Goal: Task Accomplishment & Management: Complete application form

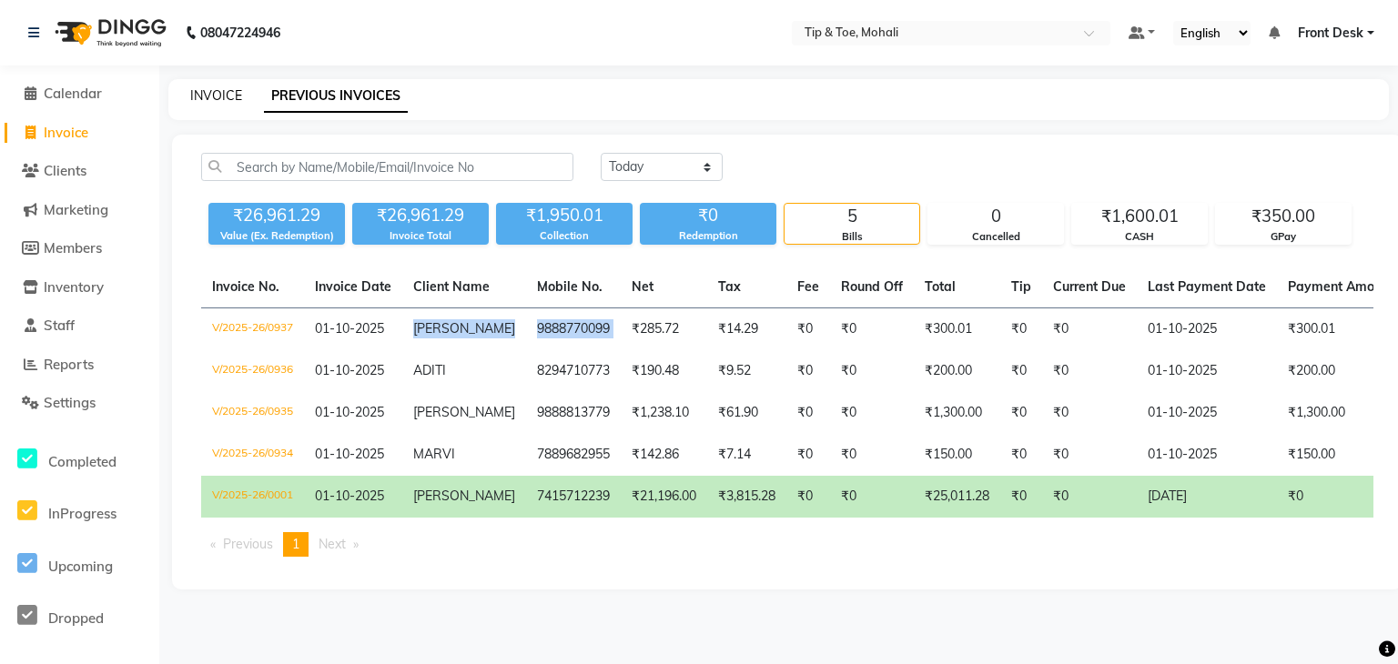
click at [204, 93] on link "INVOICE" at bounding box center [216, 95] width 52 height 16
select select "service"
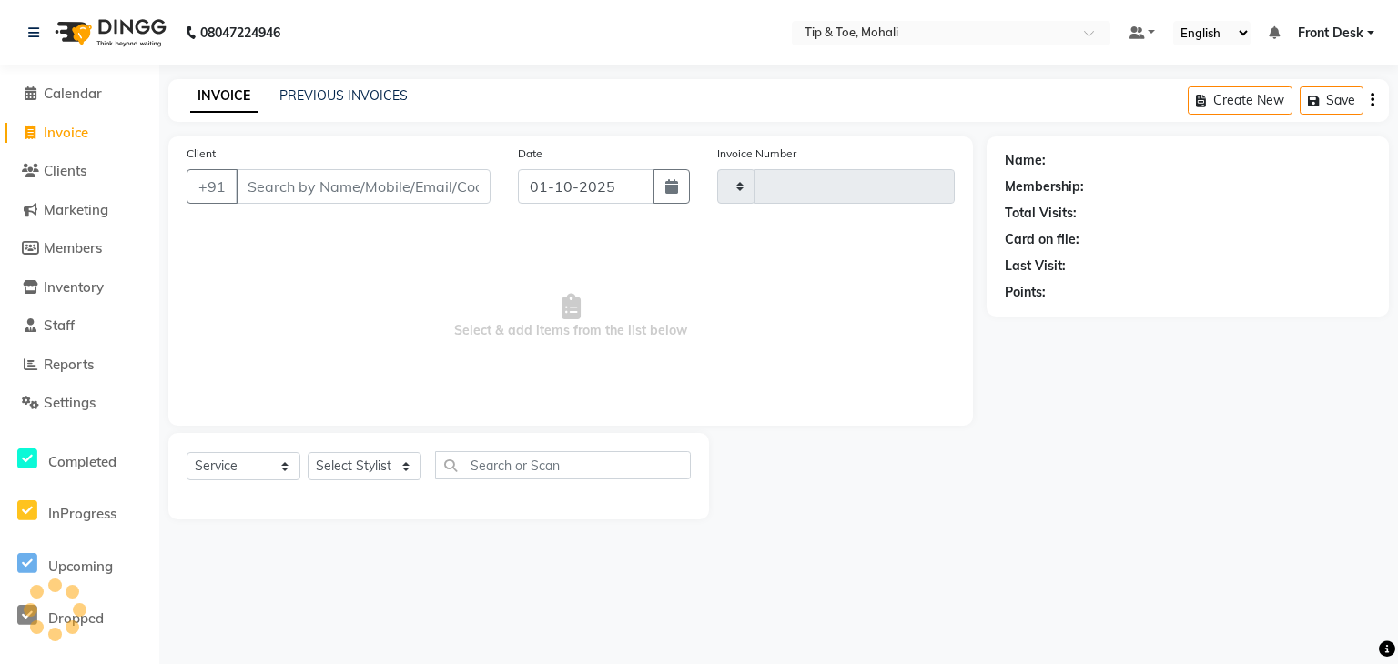
type input "0938"
select select "5835"
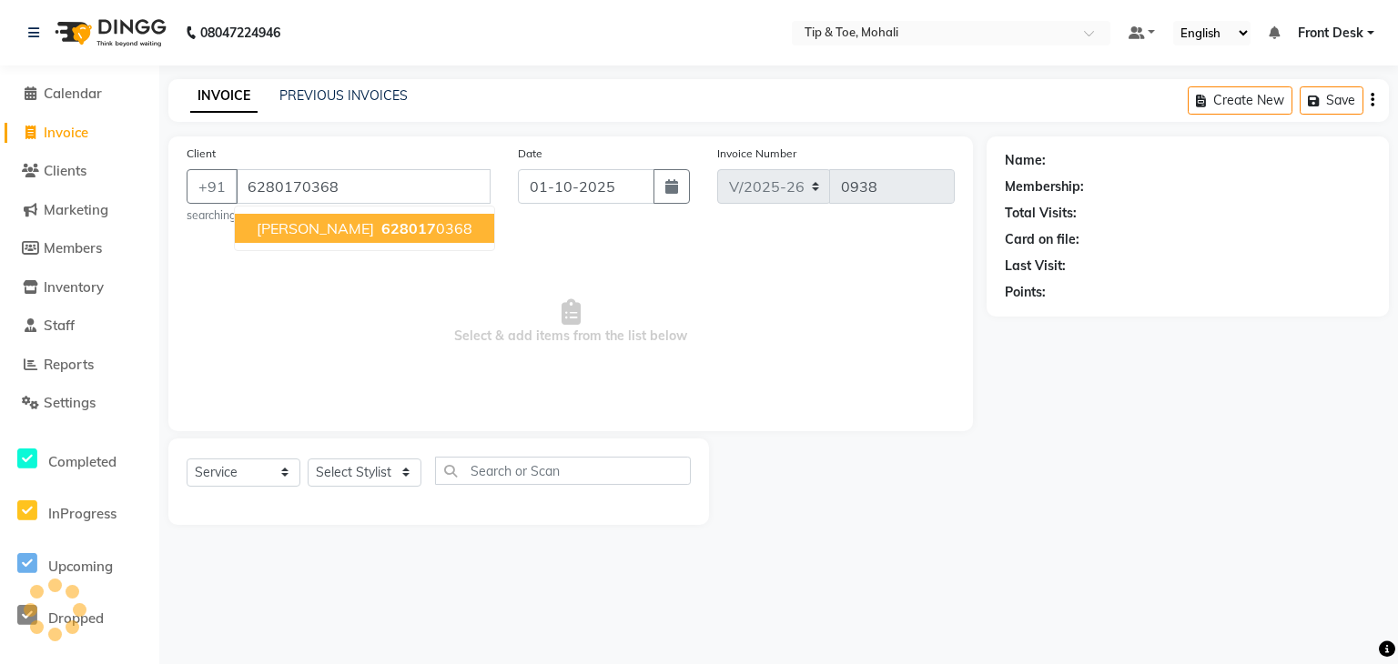
type input "6280170368"
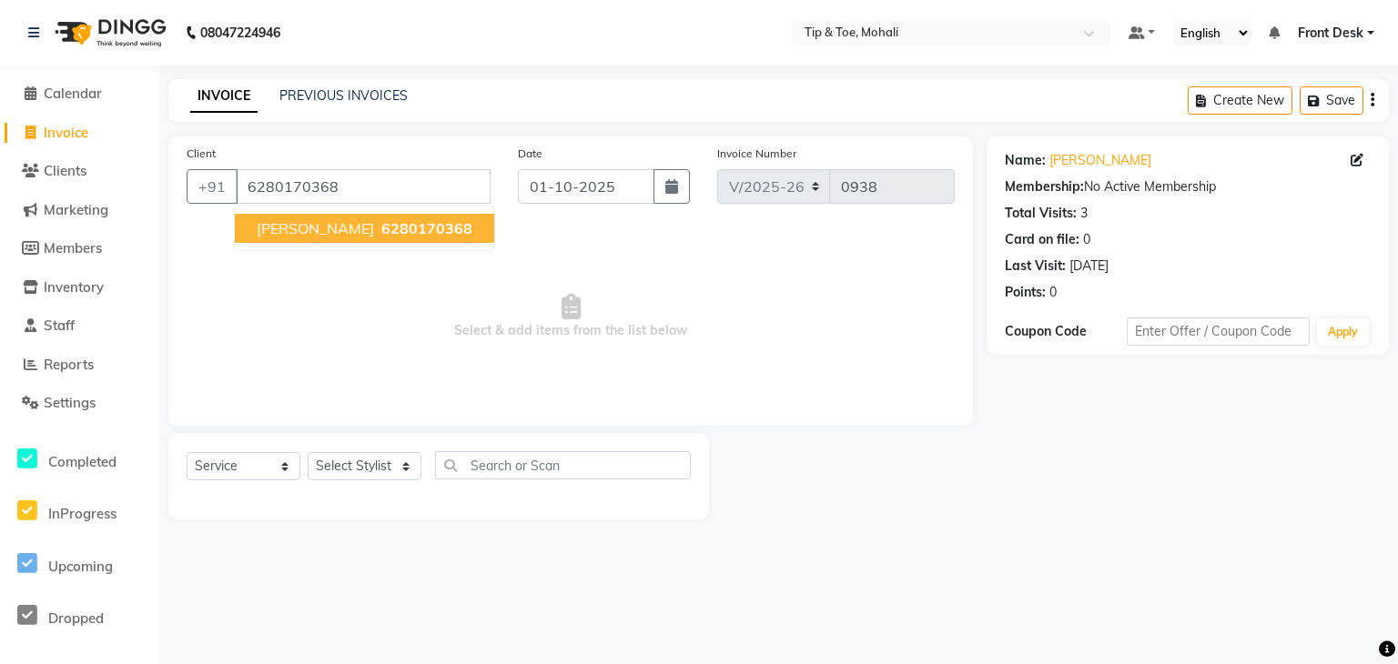
click at [378, 227] on ngb-highlight "6280170368" at bounding box center [425, 228] width 95 height 18
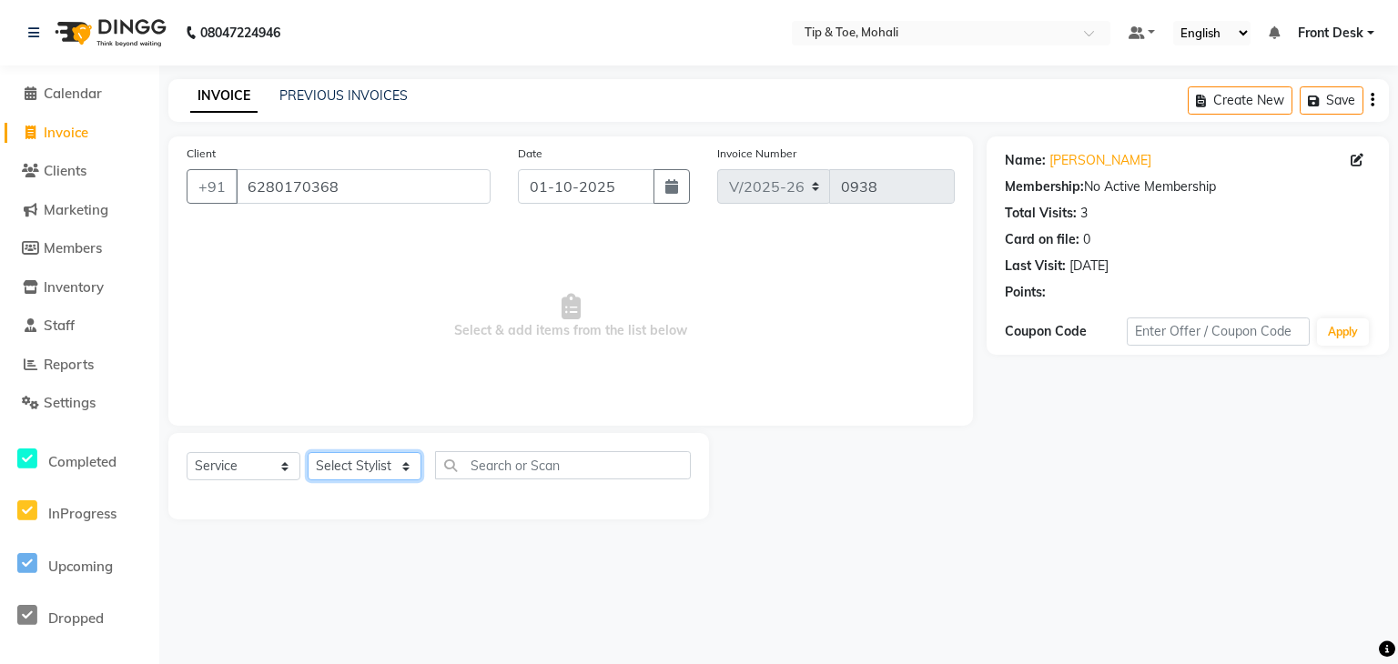
click at [379, 478] on select "Select Stylist Front Desk KAOTO [PERSON_NAME] [PERSON_NAME] [DATE][PERSON_NAME]…" at bounding box center [365, 466] width 114 height 28
select select "83592"
click at [308, 453] on select "Select Stylist Front Desk KAOTO [PERSON_NAME] [PERSON_NAME] [DATE][PERSON_NAME]…" at bounding box center [365, 466] width 114 height 28
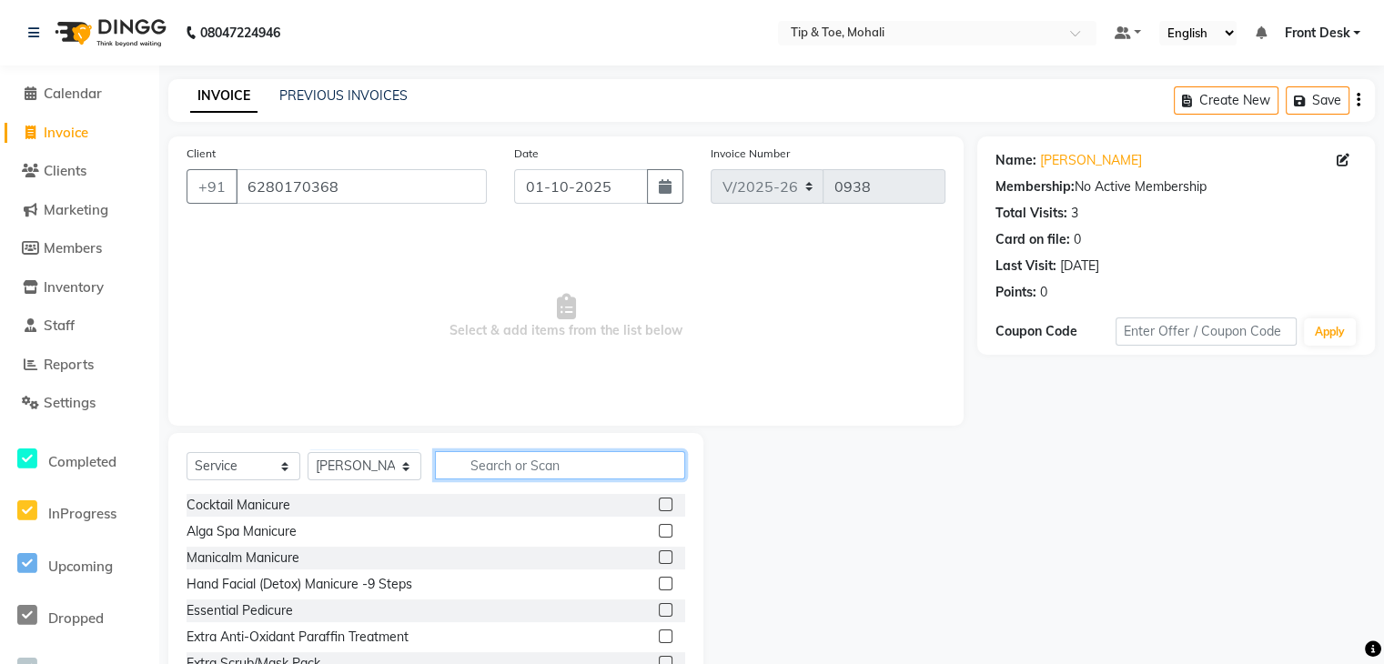
click at [490, 462] on input "text" at bounding box center [560, 465] width 250 height 28
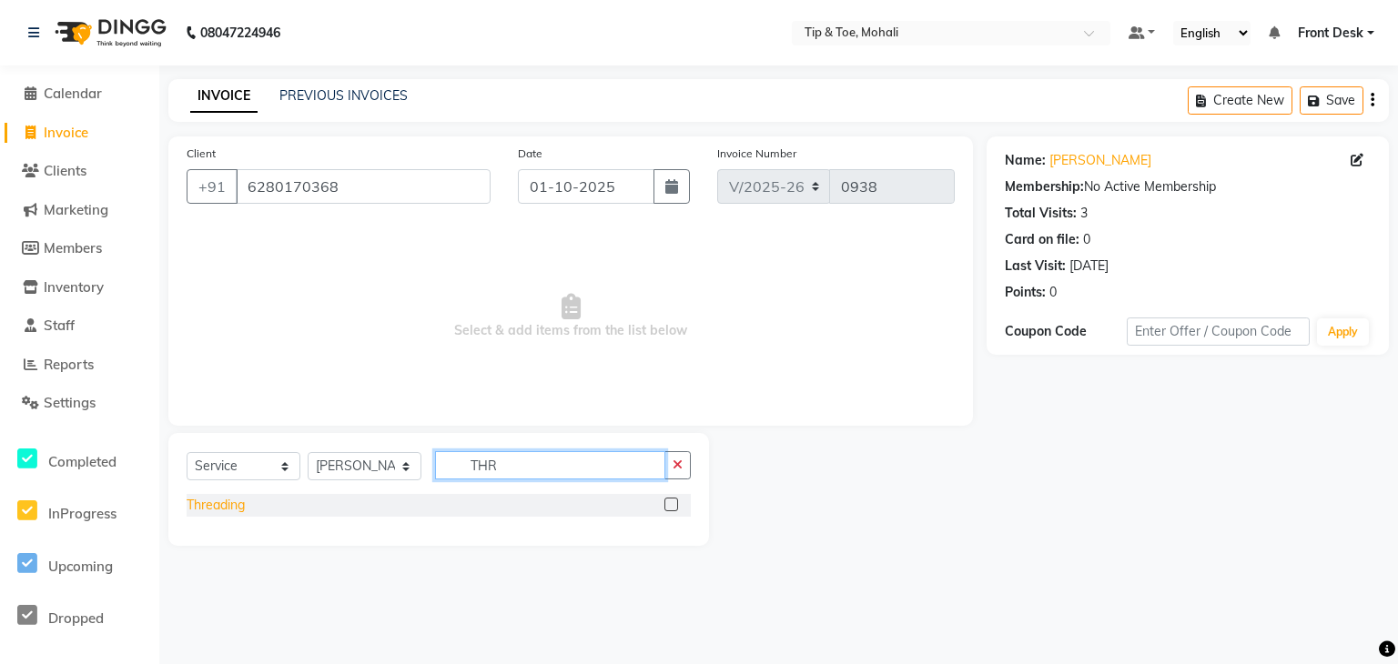
type input "THR"
click at [211, 510] on div "Threading" at bounding box center [216, 505] width 58 height 19
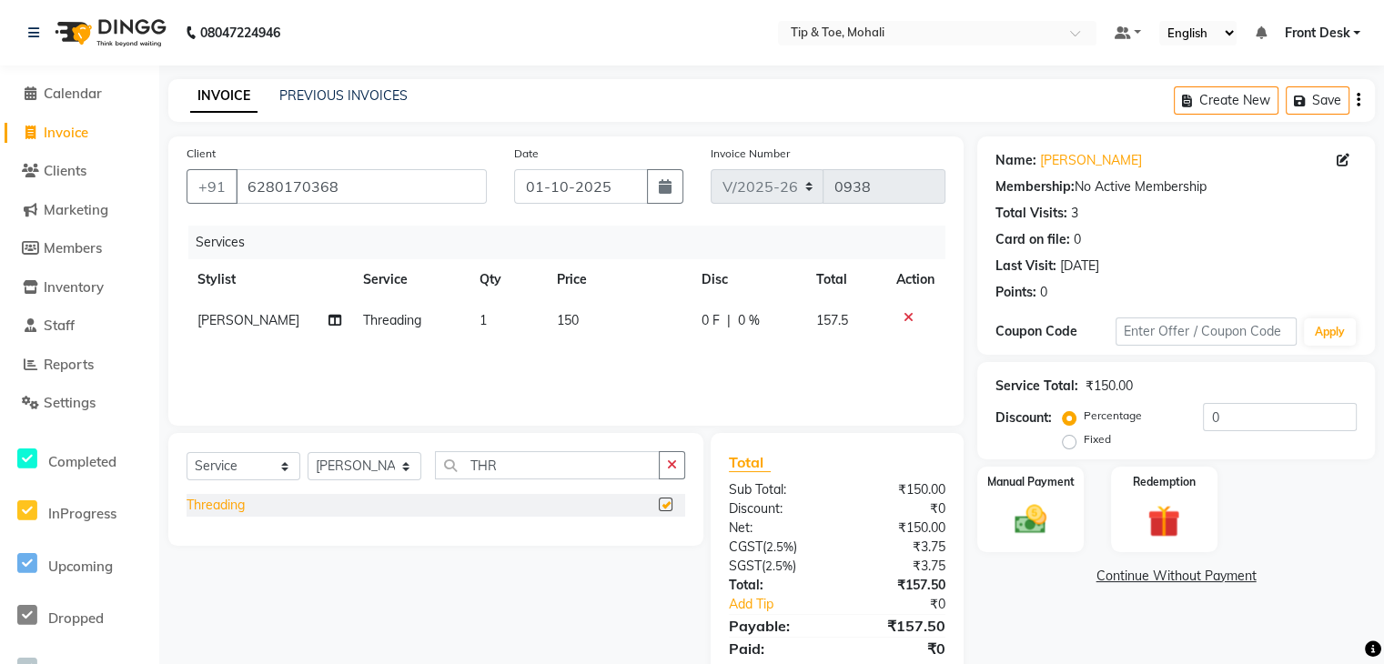
checkbox input "false"
click at [484, 324] on td "1" at bounding box center [507, 320] width 77 height 41
select select "83592"
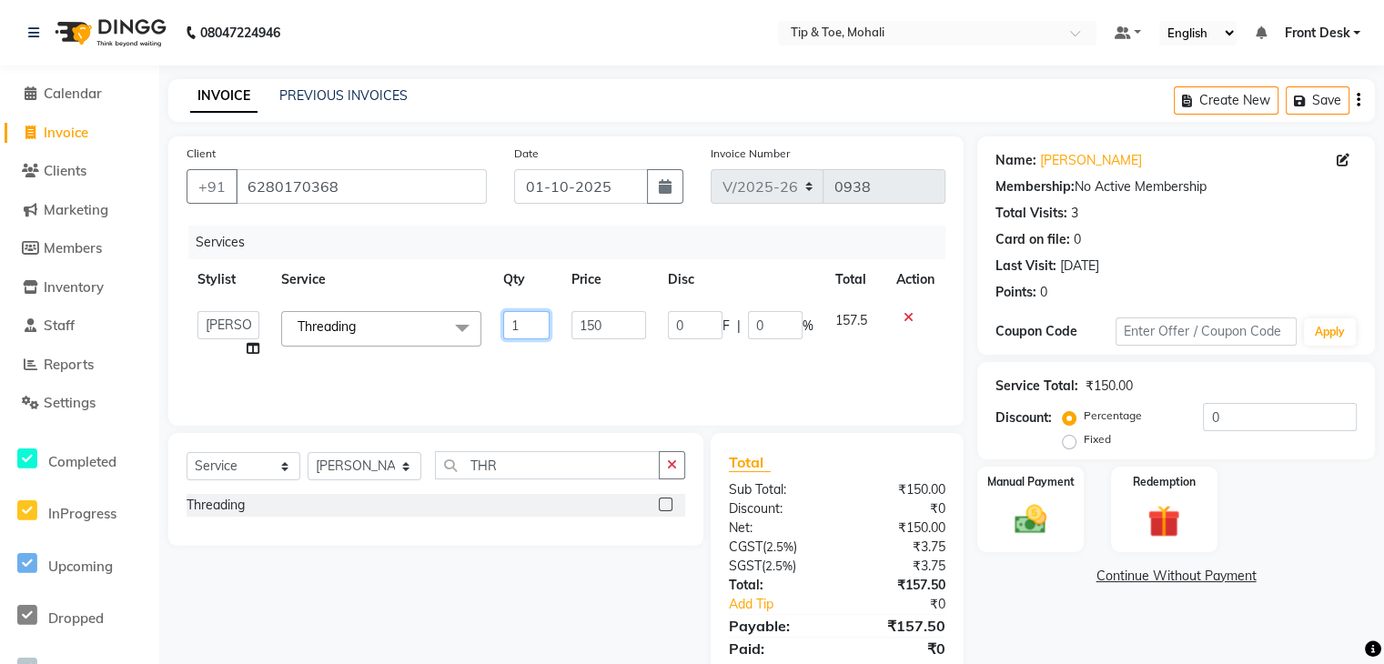
click at [525, 324] on input "1" at bounding box center [526, 325] width 46 height 28
type input "2"
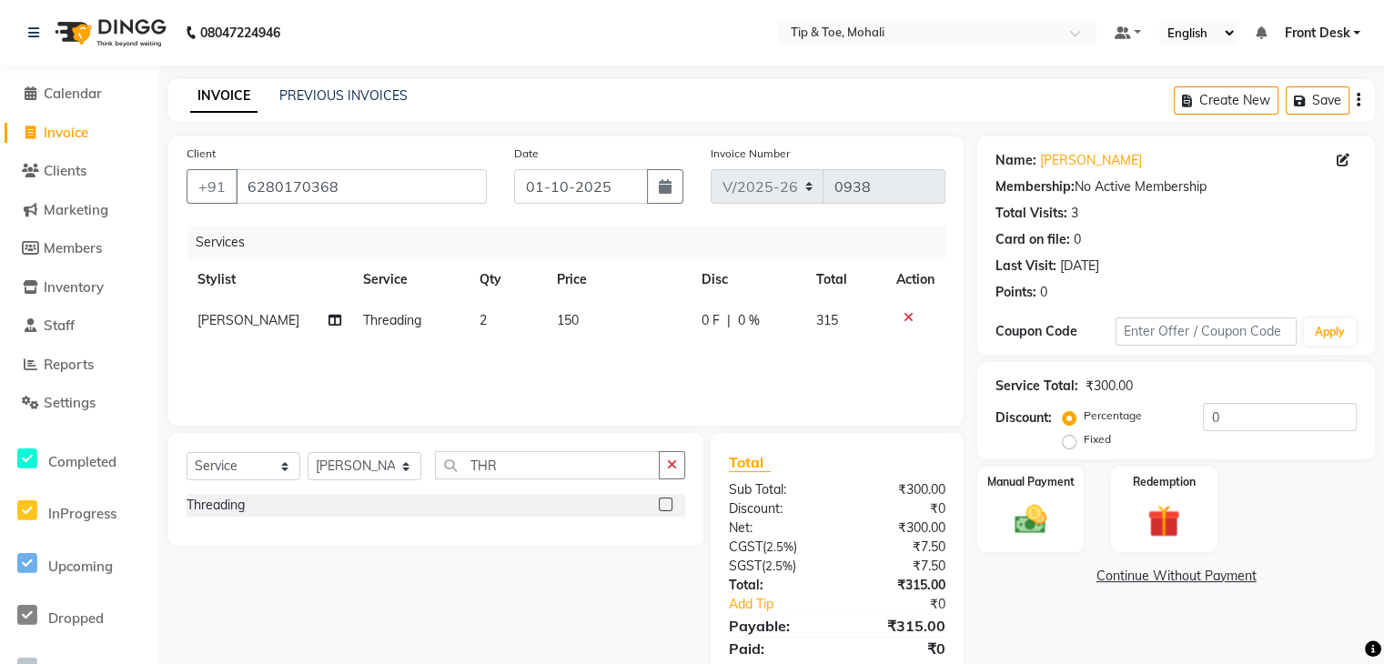
click at [1292, 500] on div "Manual Payment Redemption" at bounding box center [1176, 510] width 425 height 86
click at [1277, 427] on input "0" at bounding box center [1280, 417] width 154 height 28
type input "4.76"
click at [1048, 517] on img at bounding box center [1030, 519] width 55 height 38
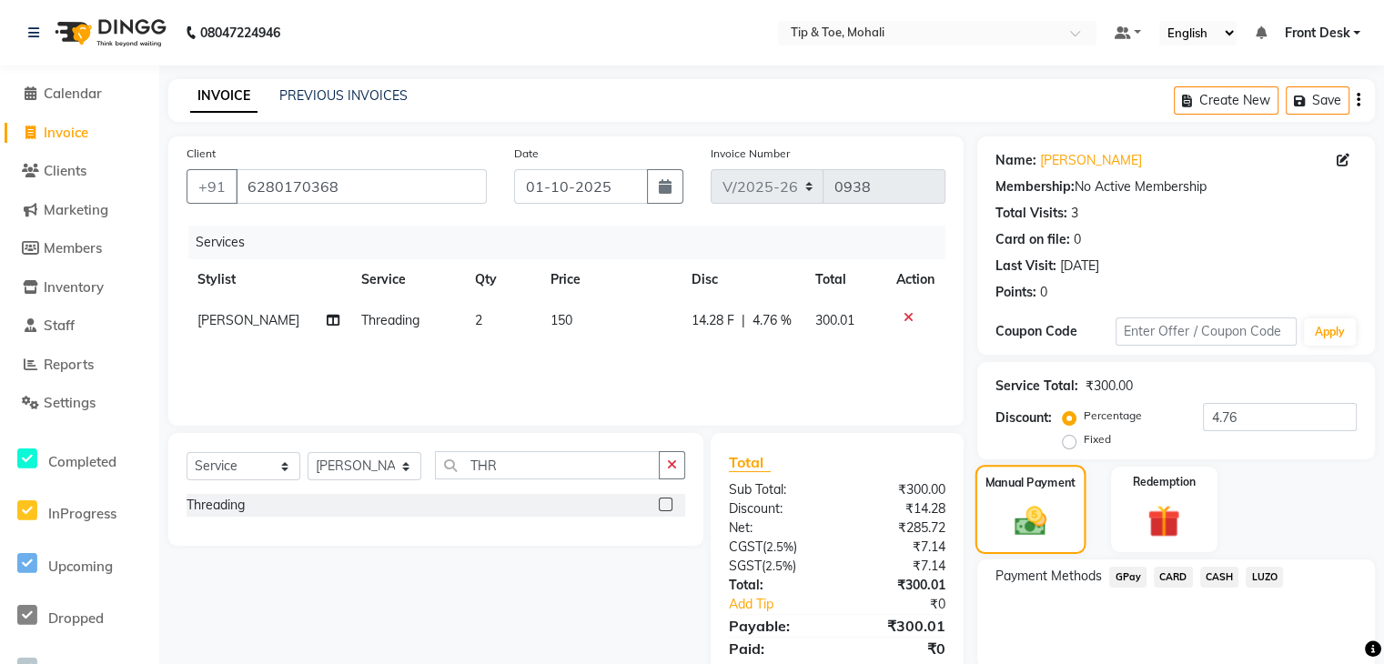
scroll to position [69, 0]
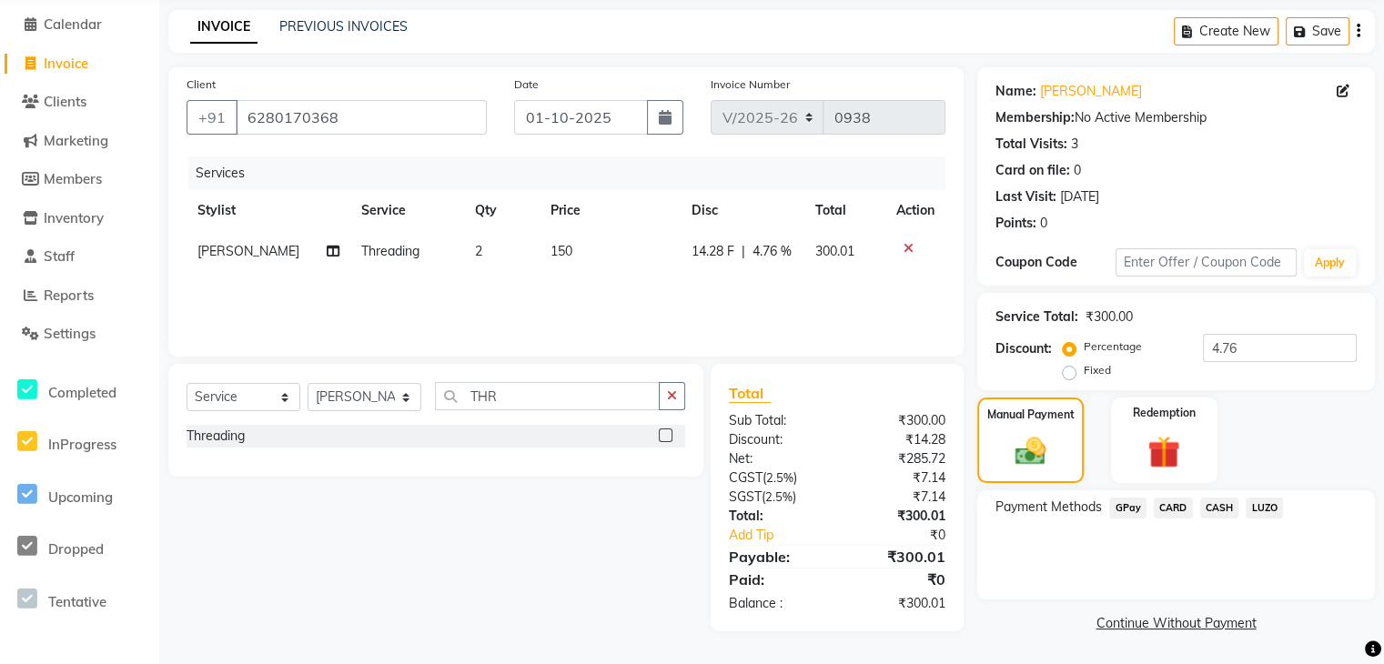
click at [1208, 505] on span "CASH" at bounding box center [1219, 508] width 39 height 21
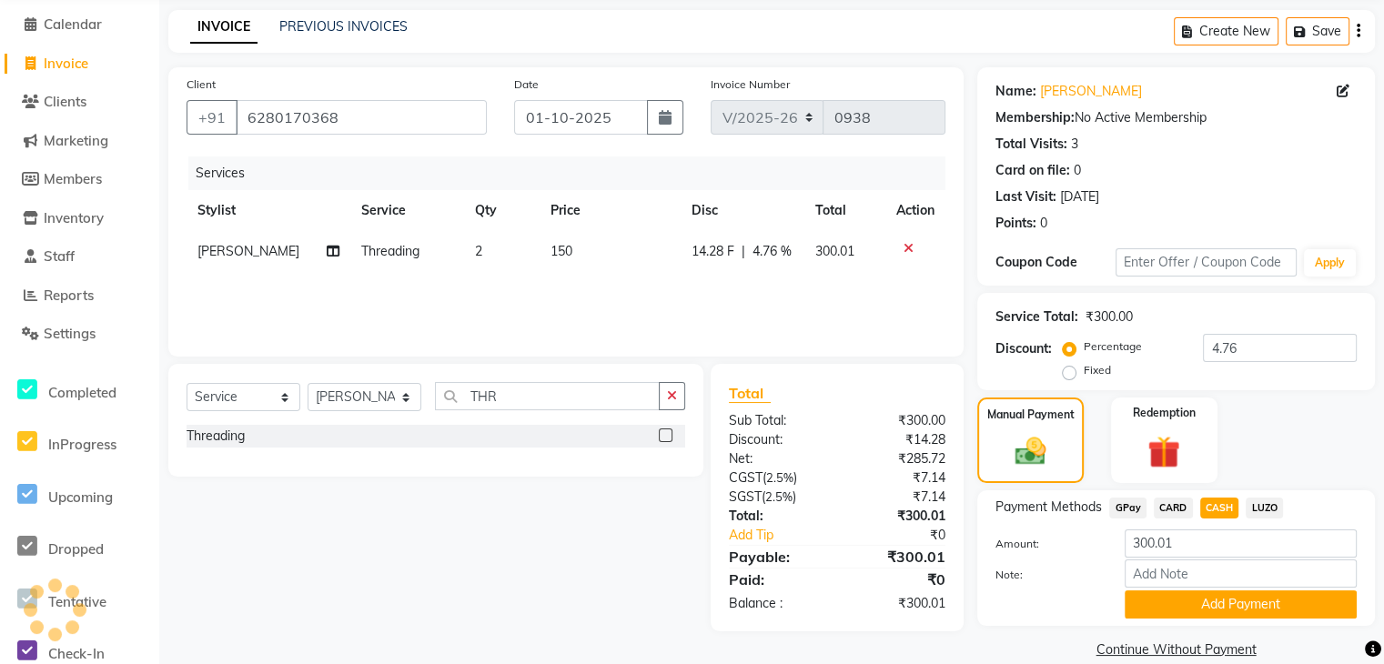
scroll to position [97, 0]
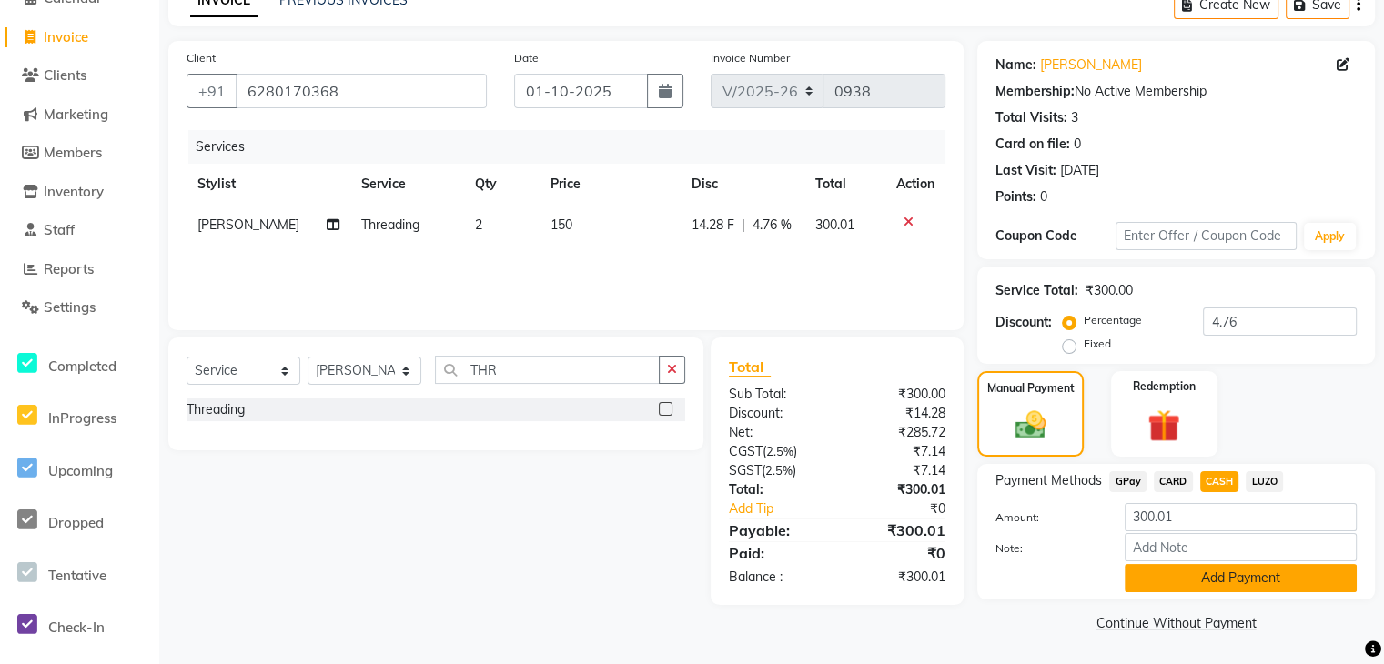
click at [1221, 574] on button "Add Payment" at bounding box center [1241, 578] width 232 height 28
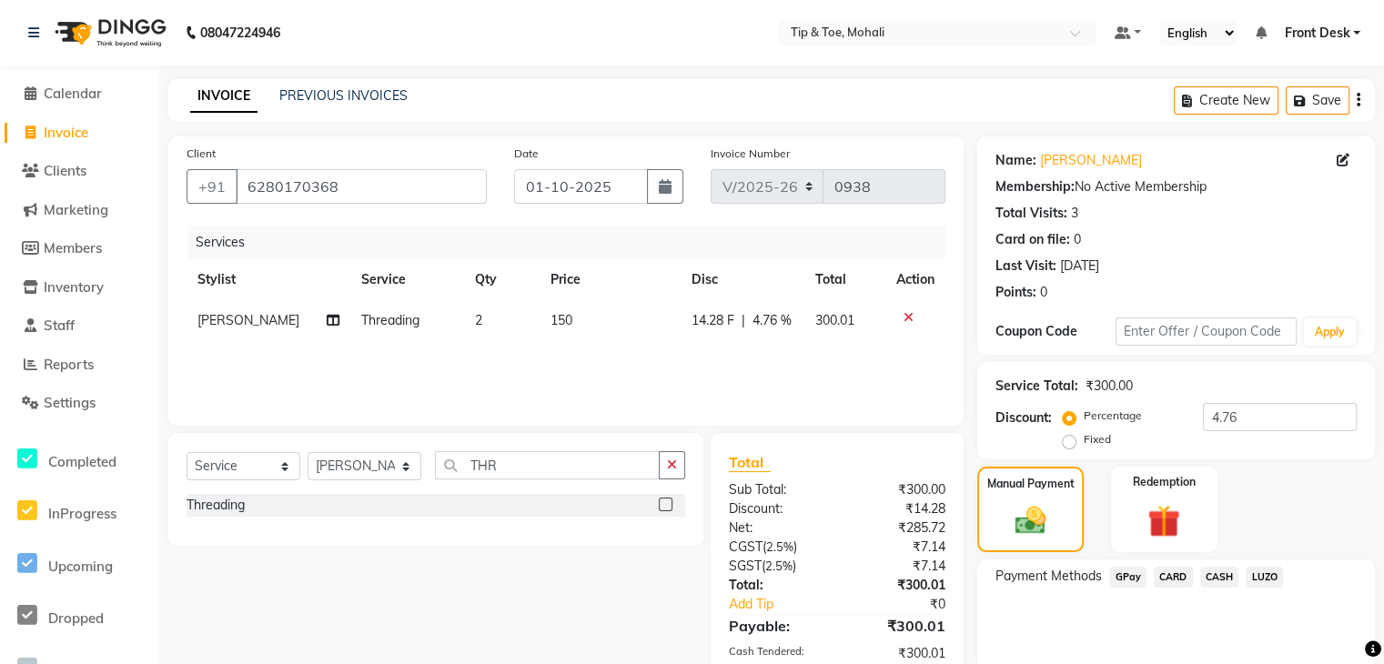
scroll to position [171, 0]
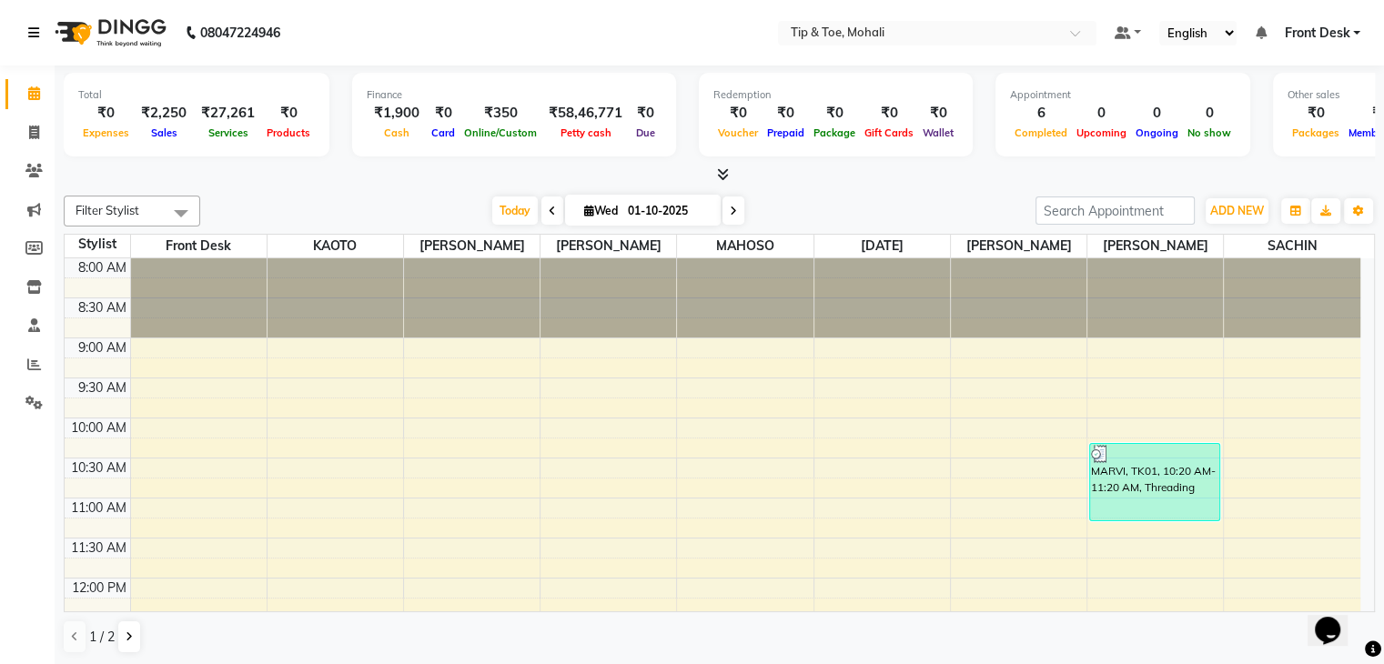
click at [34, 29] on icon at bounding box center [33, 32] width 11 height 13
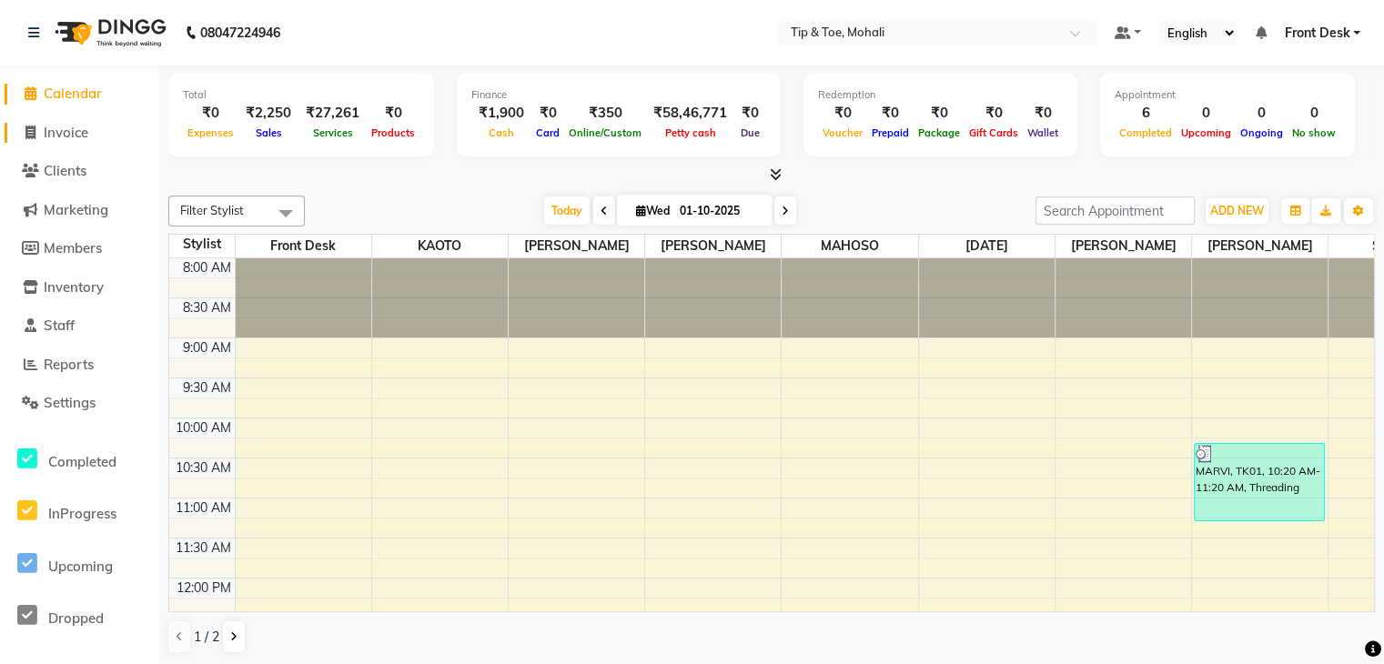
click at [56, 134] on span "Invoice" at bounding box center [66, 132] width 45 height 17
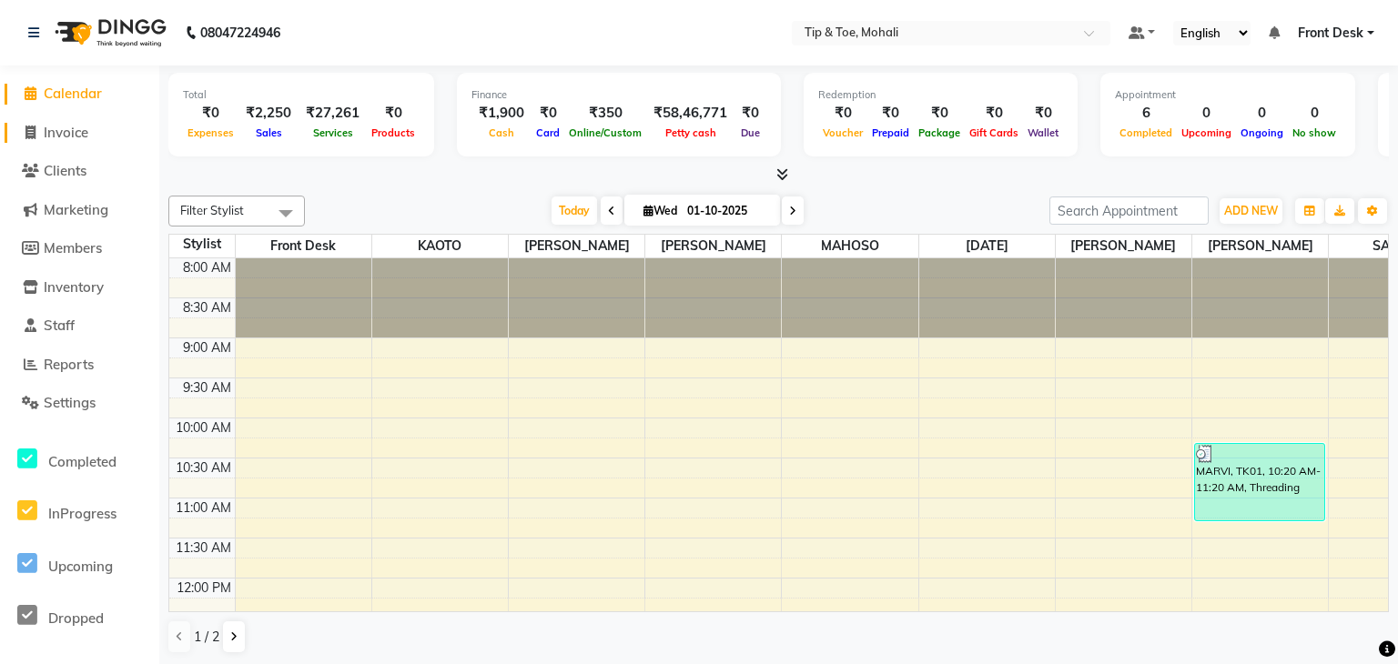
select select "5835"
select select "service"
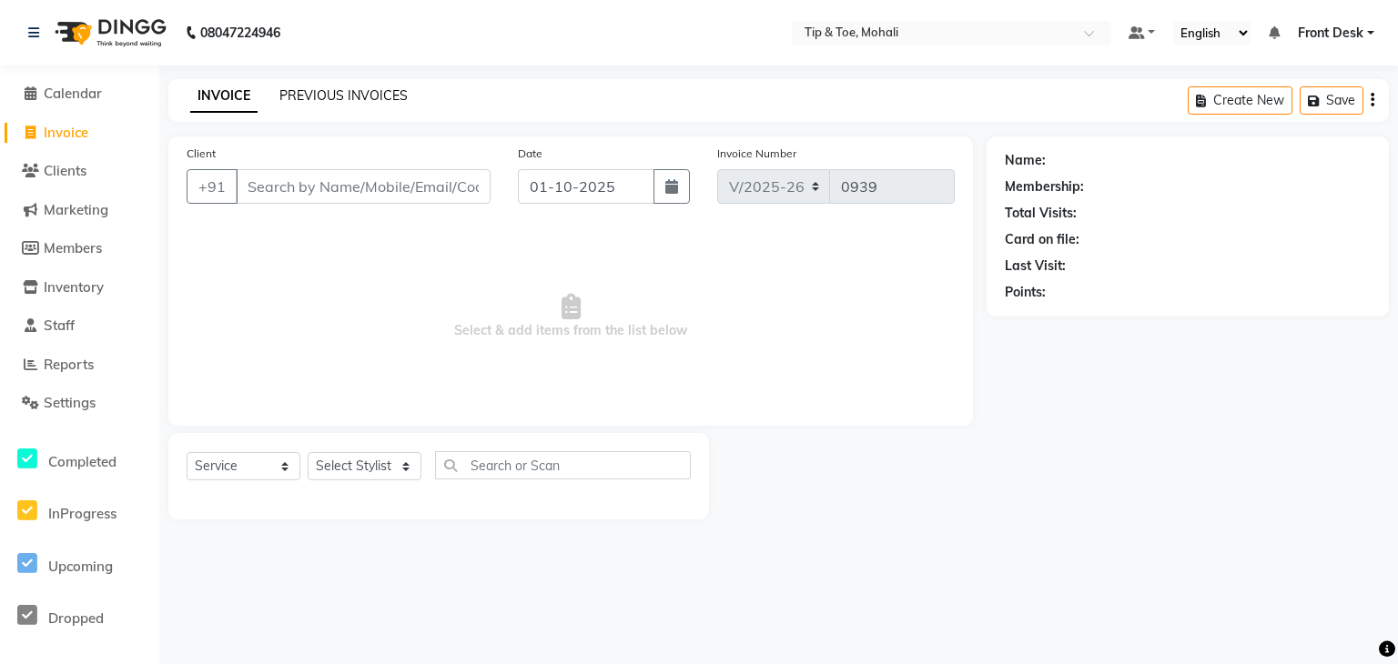
click at [358, 95] on link "PREVIOUS INVOICES" at bounding box center [343, 95] width 128 height 16
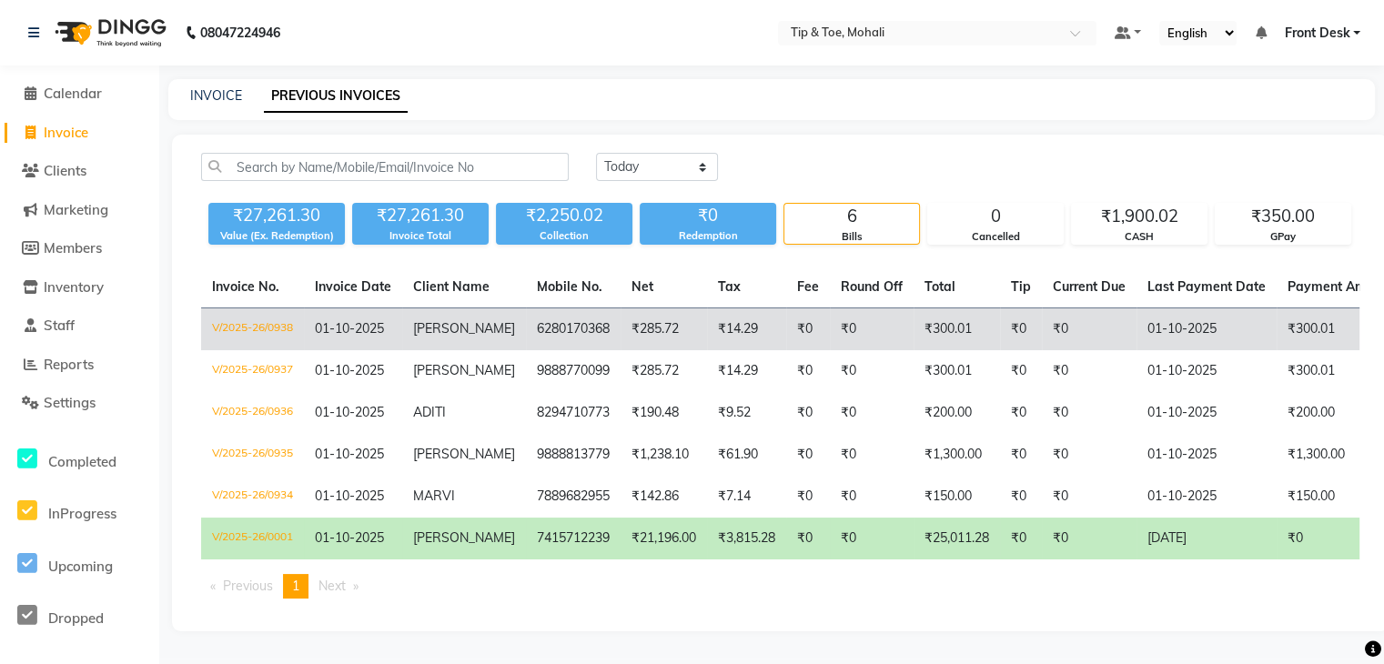
click at [435, 334] on span "[PERSON_NAME]" at bounding box center [464, 328] width 102 height 16
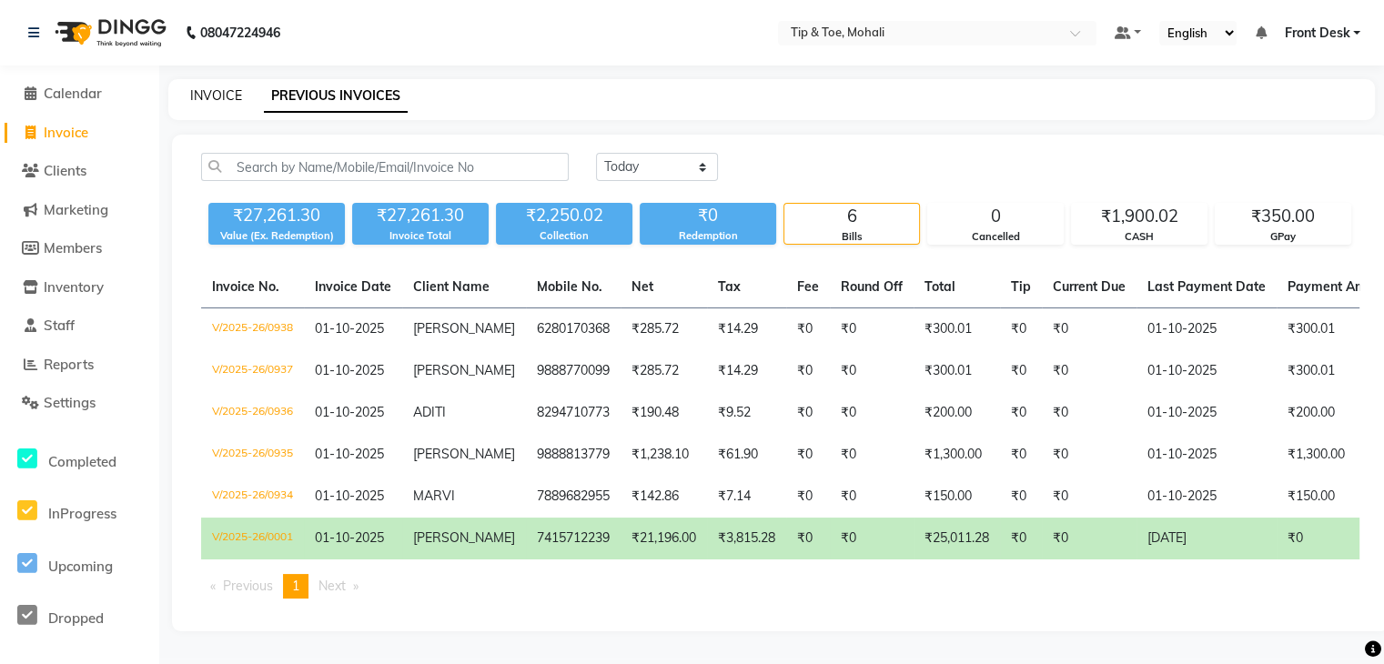
click at [219, 97] on link "INVOICE" at bounding box center [216, 95] width 52 height 16
select select "5835"
select select "service"
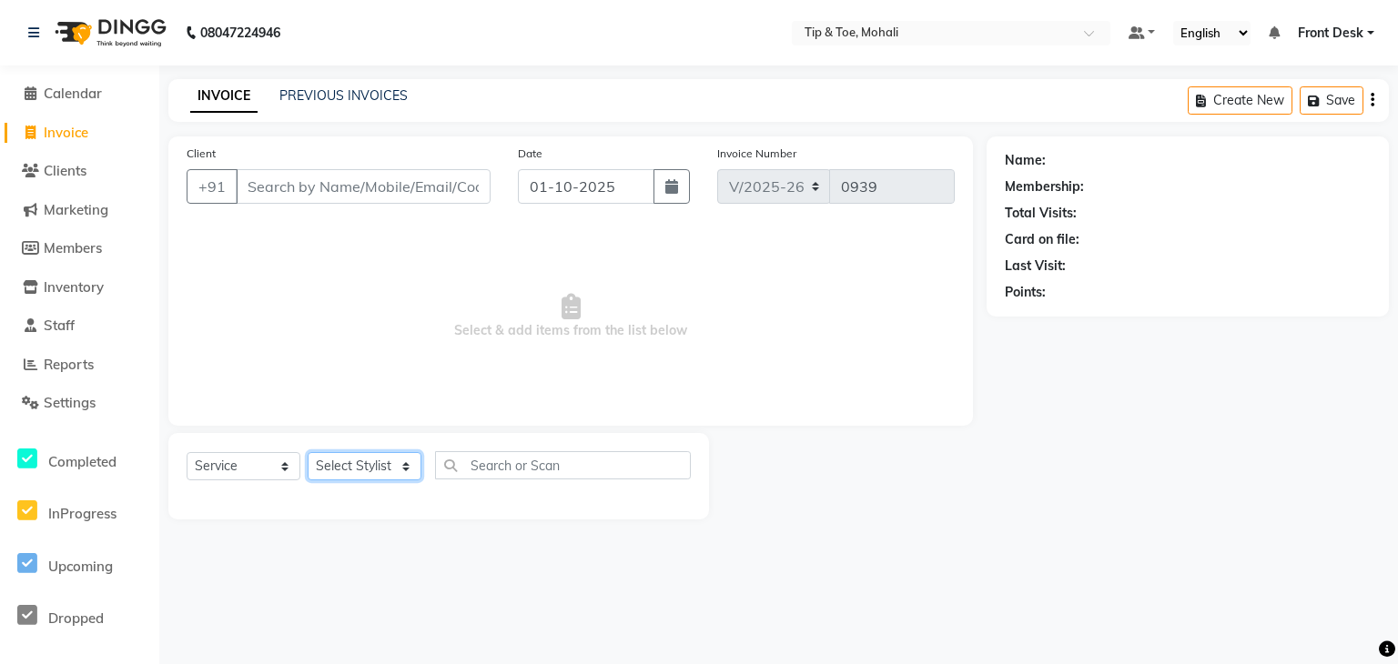
click at [363, 473] on select "Select Stylist Front Desk KAOTO [PERSON_NAME] [PERSON_NAME] [DATE][PERSON_NAME]…" at bounding box center [365, 466] width 114 height 28
click at [308, 453] on select "Select Stylist Front Desk KAOTO [PERSON_NAME] [PERSON_NAME] [DATE][PERSON_NAME]…" at bounding box center [365, 466] width 114 height 28
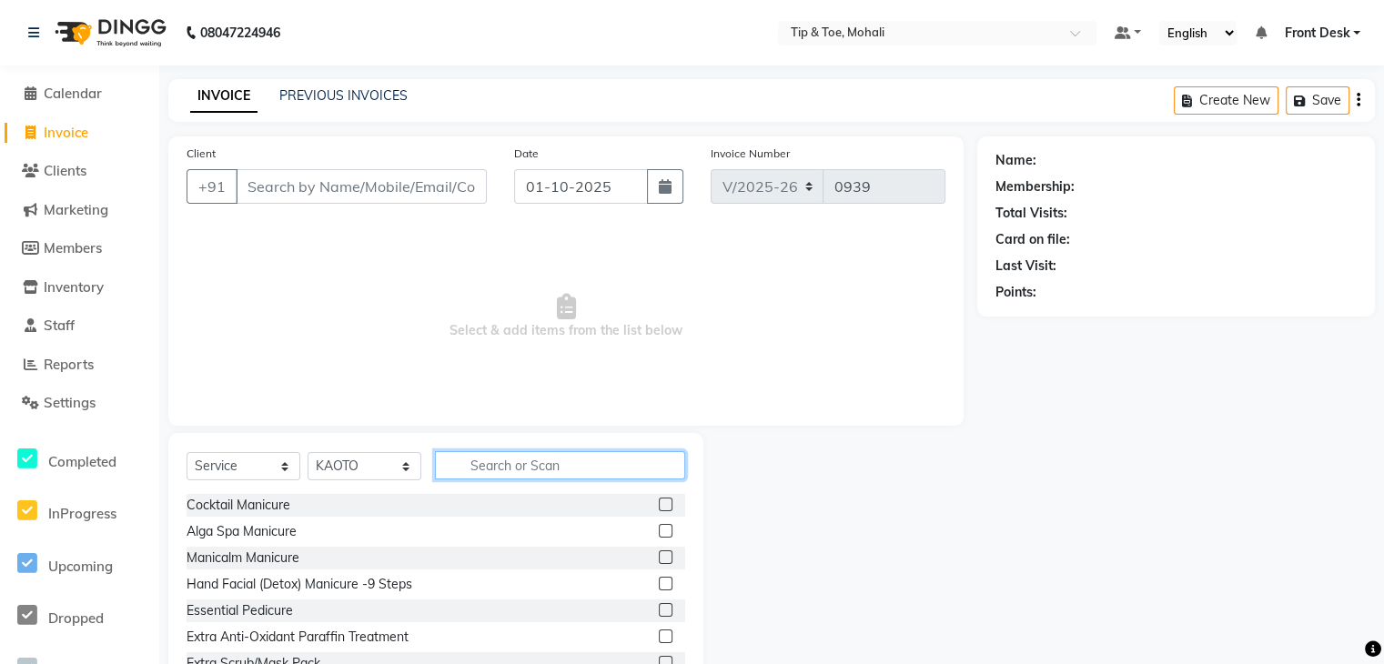
click at [489, 461] on input "text" at bounding box center [560, 465] width 250 height 28
click at [379, 469] on select "Select Stylist Front Desk KAOTO [PERSON_NAME] [PERSON_NAME] [DATE][PERSON_NAME]…" at bounding box center [365, 466] width 114 height 28
select select "83684"
click at [308, 453] on select "Select Stylist Front Desk KAOTO [PERSON_NAME] [PERSON_NAME] [DATE][PERSON_NAME]…" at bounding box center [365, 466] width 114 height 28
click at [482, 463] on input "text" at bounding box center [560, 465] width 250 height 28
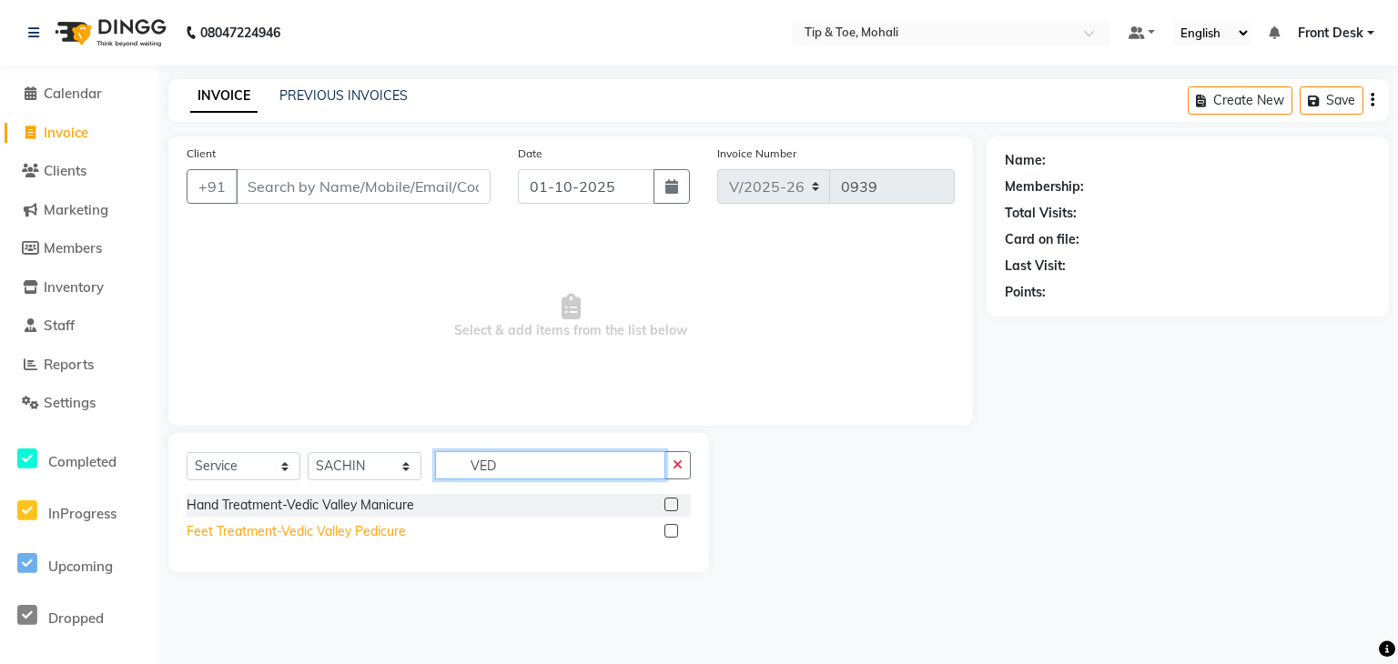
type input "VED"
click at [348, 532] on div "Feet Treatment-Vedic Valley Pedicure" at bounding box center [296, 531] width 219 height 19
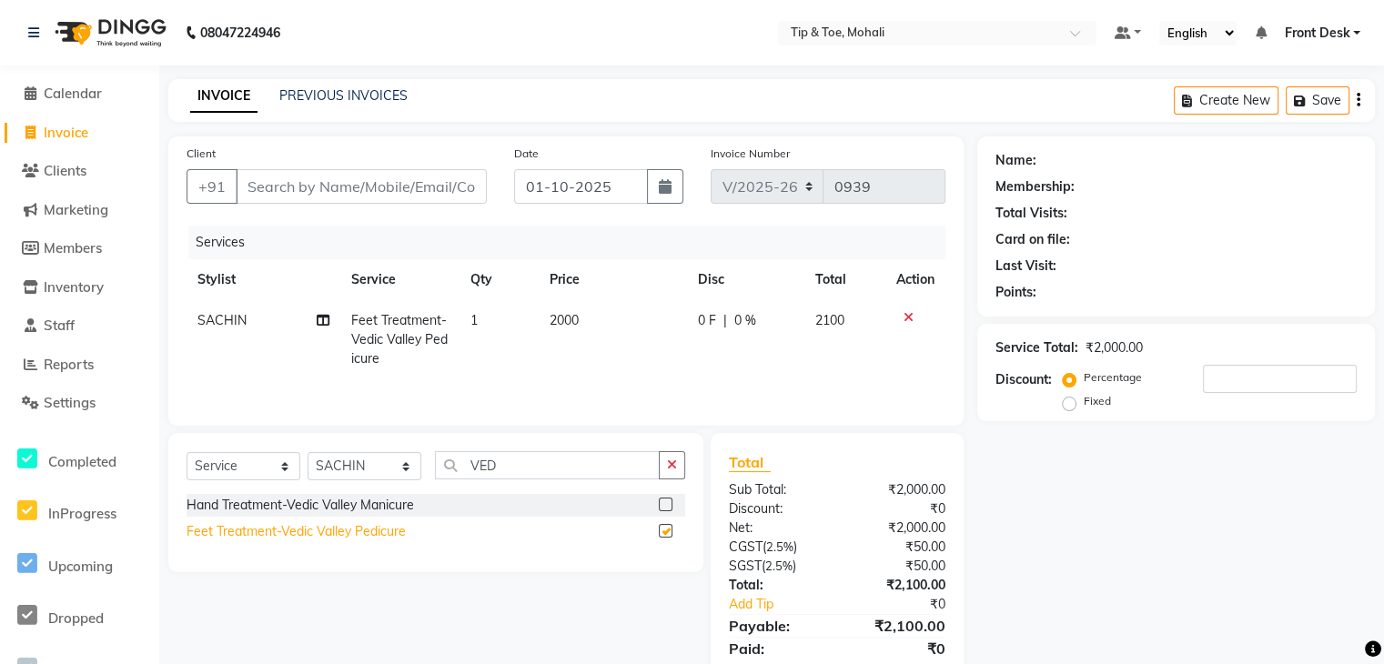
checkbox input "false"
click at [585, 318] on td "2000" at bounding box center [613, 339] width 149 height 79
select select "83684"
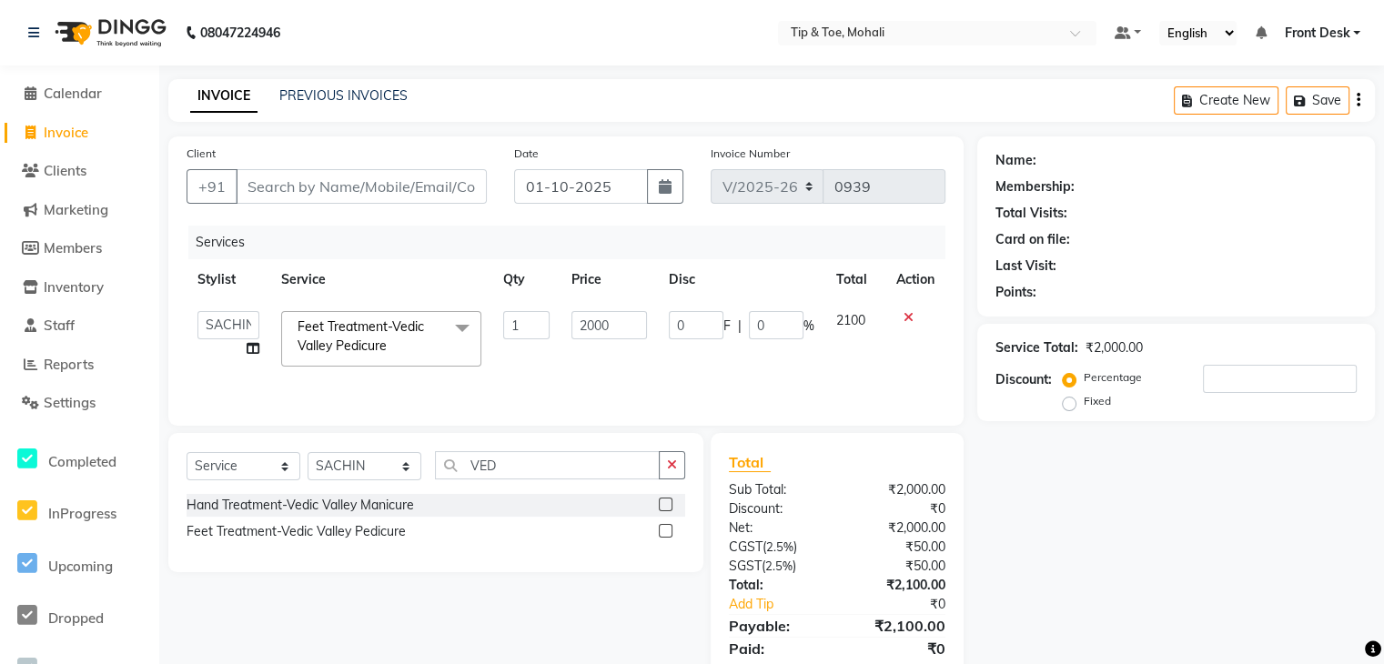
click at [585, 318] on input "2000" at bounding box center [609, 325] width 76 height 28
type input "1500"
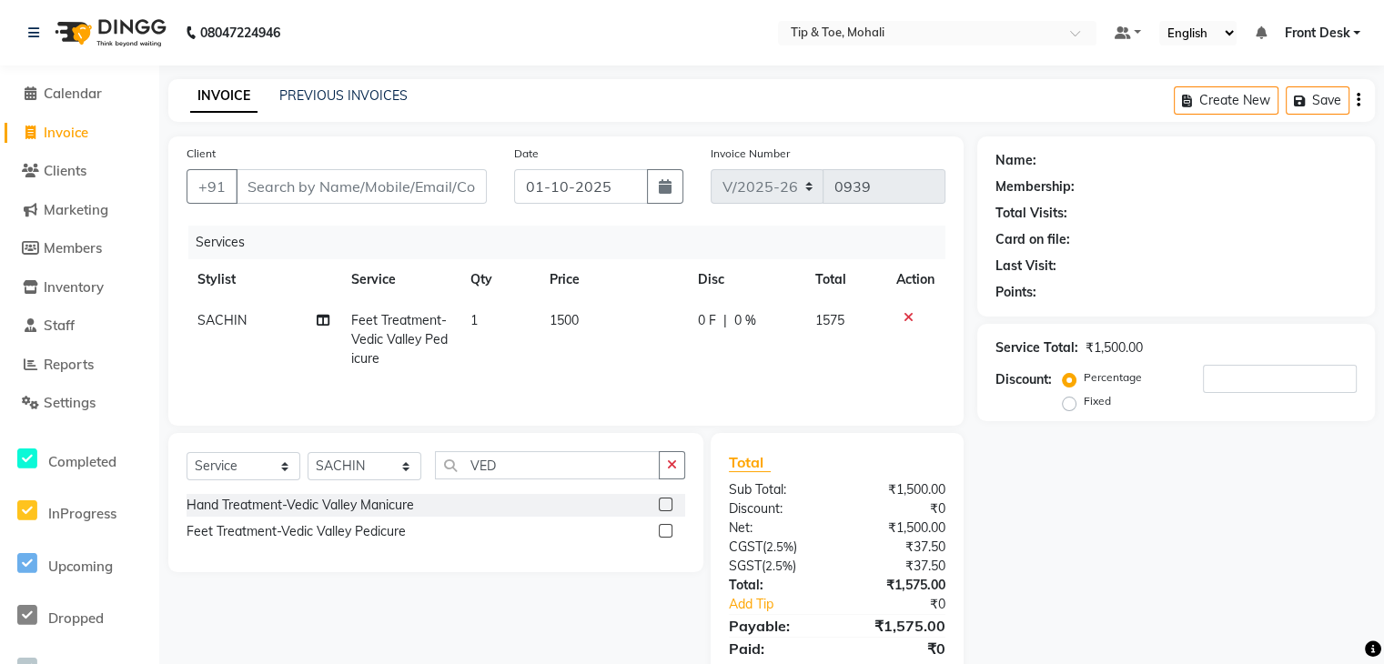
click at [1193, 597] on div "Name: Membership: Total Visits: Card on file: Last Visit: Points: Service Total…" at bounding box center [1182, 418] width 411 height 564
click at [398, 462] on select "Select Stylist Front Desk KAOTO [PERSON_NAME] [PERSON_NAME] [DATE][PERSON_NAME]…" at bounding box center [365, 466] width 114 height 28
click at [308, 454] on select "Select Stylist Front Desk KAOTO [PERSON_NAME] [PERSON_NAME] [DATE][PERSON_NAME]…" at bounding box center [365, 466] width 114 height 28
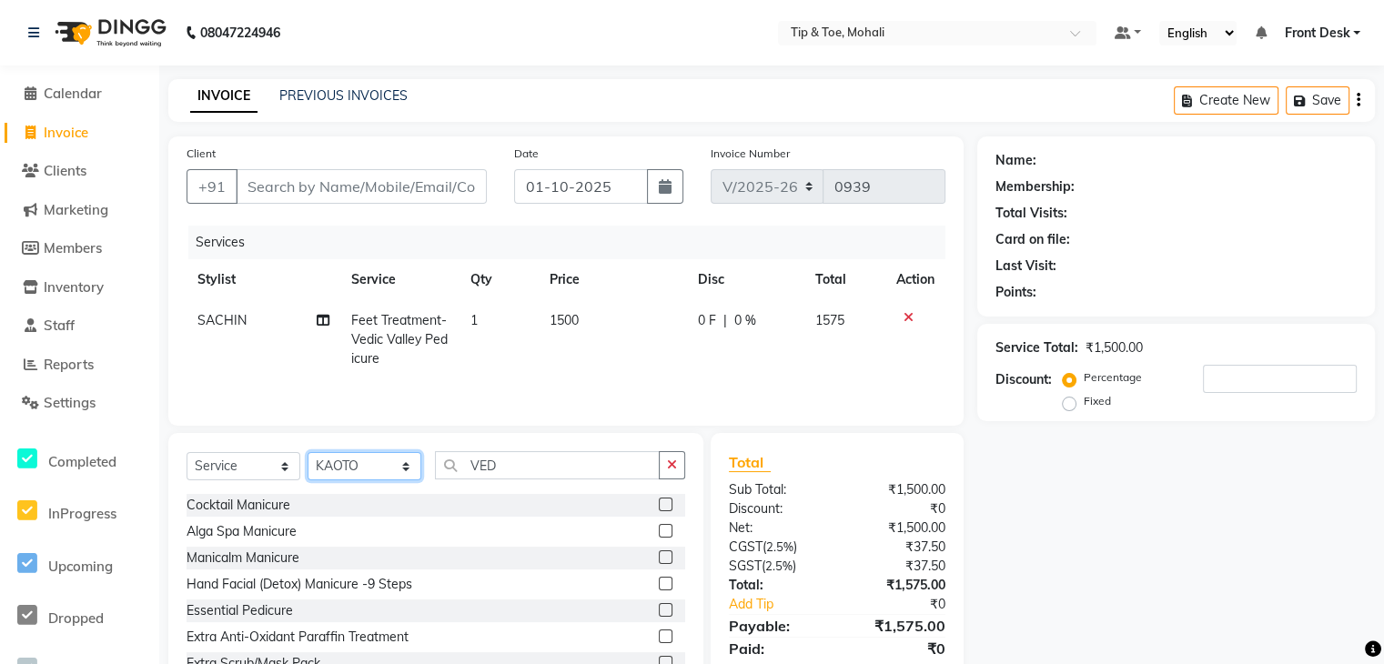
click at [388, 468] on select "Select Stylist Front Desk KAOTO [PERSON_NAME] [PERSON_NAME] [DATE][PERSON_NAME]…" at bounding box center [365, 466] width 114 height 28
select select "83684"
click at [308, 454] on select "Select Stylist Front Desk KAOTO [PERSON_NAME] [PERSON_NAME] [DATE][PERSON_NAME]…" at bounding box center [365, 466] width 114 height 28
click at [514, 465] on input "VED" at bounding box center [547, 465] width 225 height 28
type input "V"
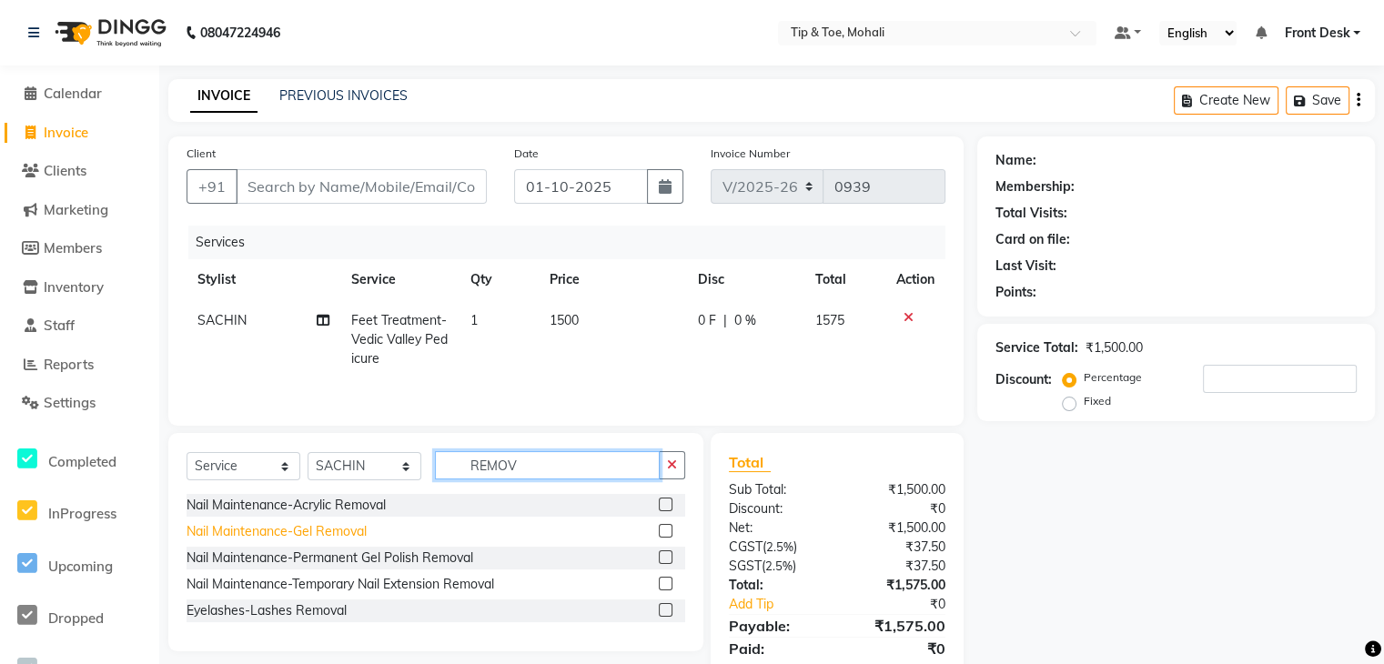
type input "REMOV"
click at [326, 531] on div "Nail Maintenance-Gel Removal" at bounding box center [277, 531] width 180 height 19
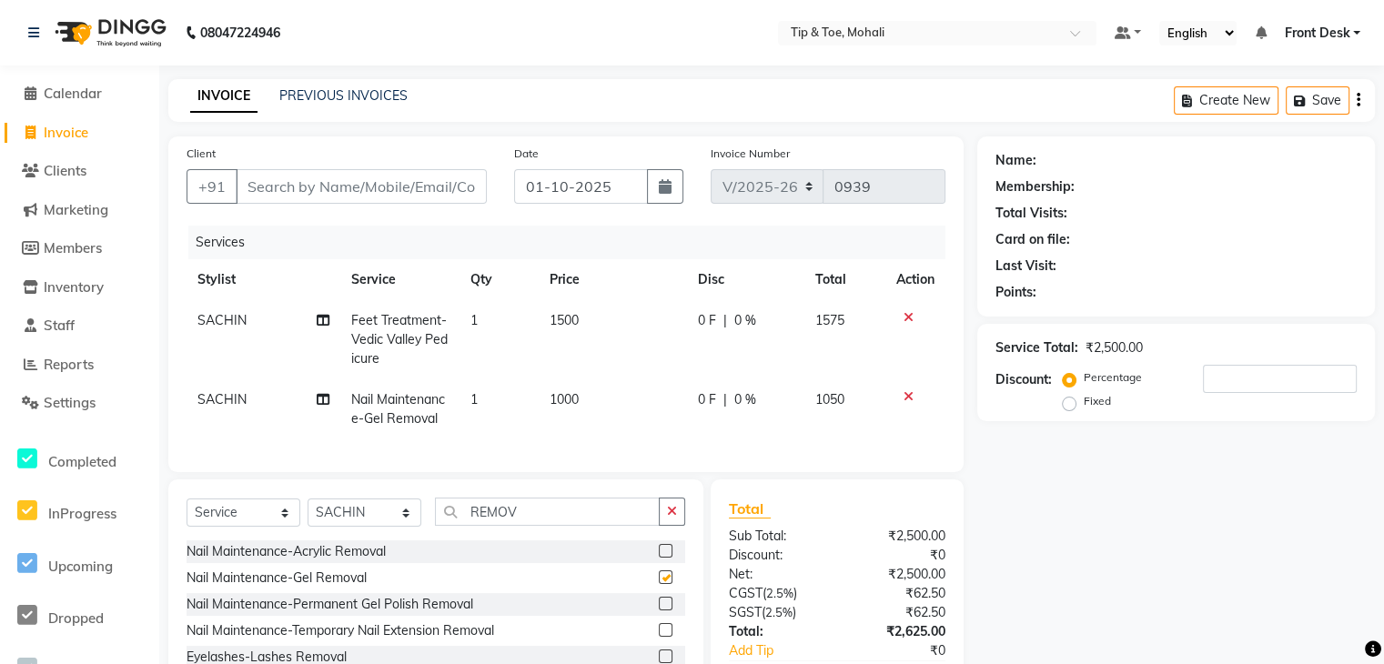
checkbox input "false"
click at [579, 394] on td "1000" at bounding box center [613, 409] width 149 height 60
select select "83684"
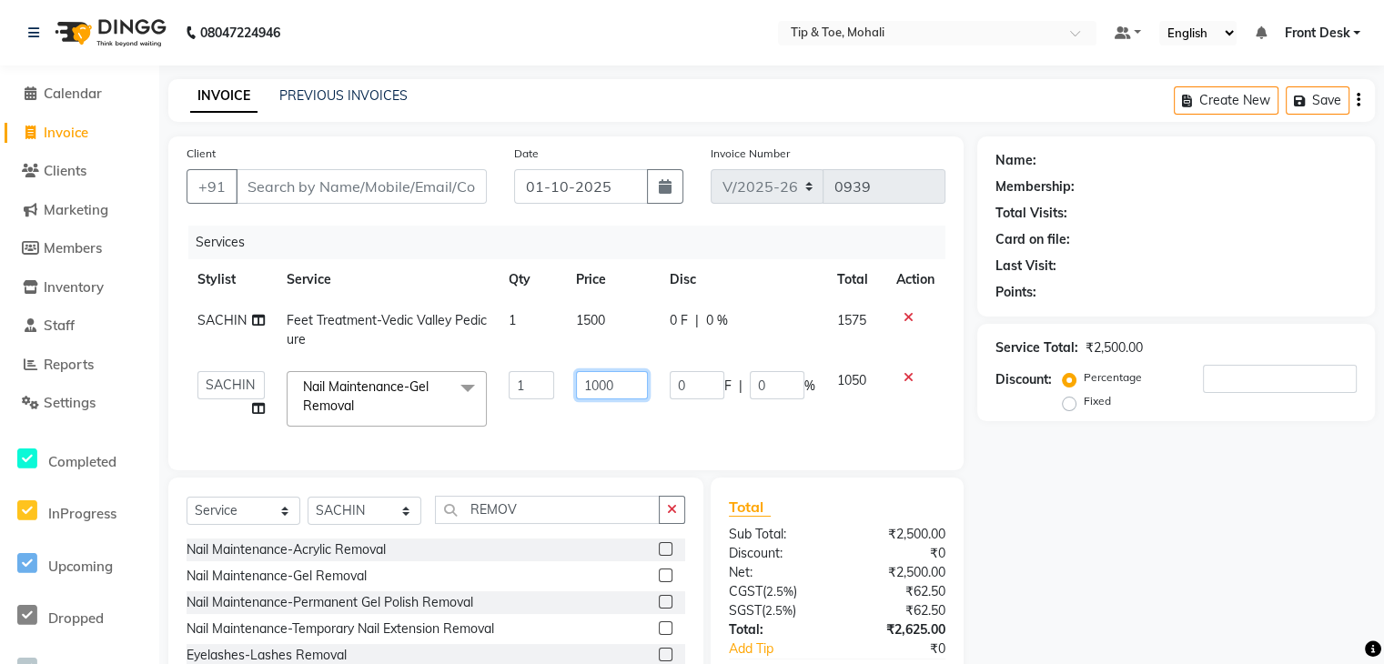
click at [626, 384] on input "1000" at bounding box center [612, 385] width 72 height 28
type input "1"
type input "500"
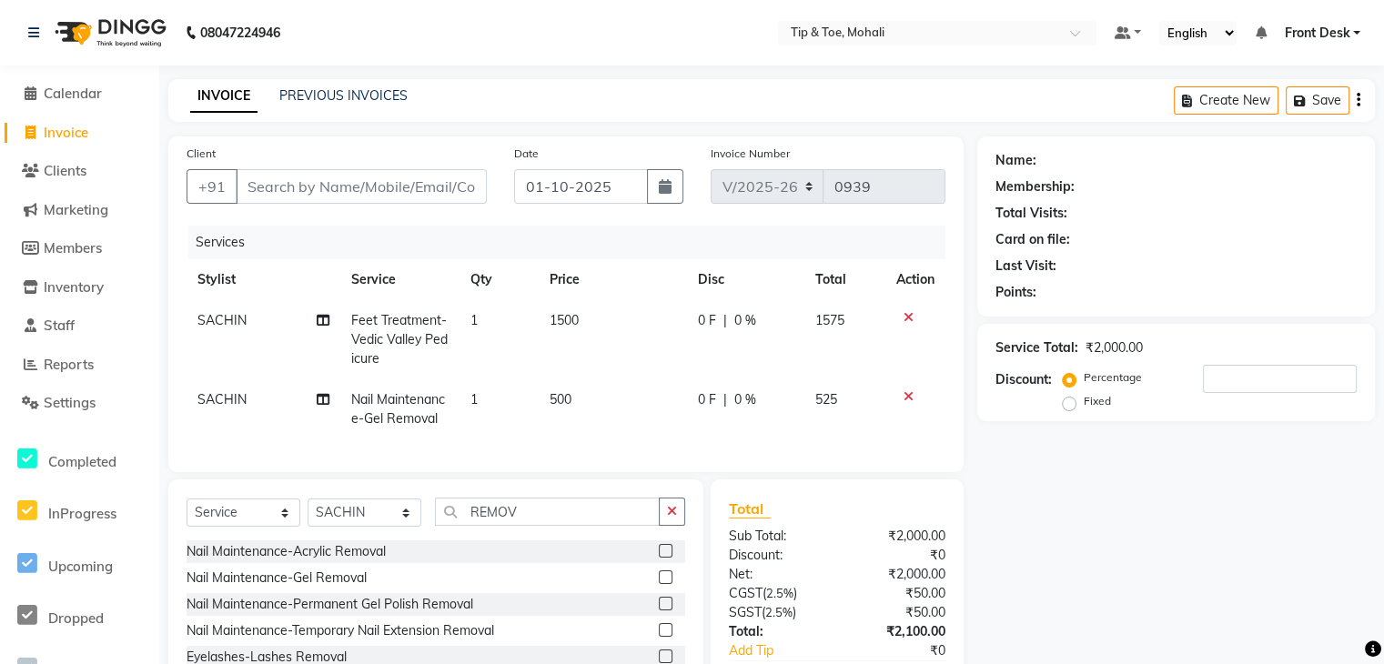
click at [1120, 477] on div "Name: Membership: Total Visits: Card on file: Last Visit: Points: Service Total…" at bounding box center [1182, 441] width 411 height 611
click at [349, 527] on select "Select Stylist Front Desk KAOTO [PERSON_NAME] [PERSON_NAME] [DATE][PERSON_NAME]…" at bounding box center [365, 513] width 114 height 28
select select "40702"
click at [308, 514] on select "Select Stylist Front Desk KAOTO [PERSON_NAME] [PERSON_NAME] [DATE][PERSON_NAME]…" at bounding box center [365, 513] width 114 height 28
click at [568, 508] on div "Select Service Product Membership Package Voucher Prepaid Gift Card Select Styl…" at bounding box center [435, 614] width 535 height 268
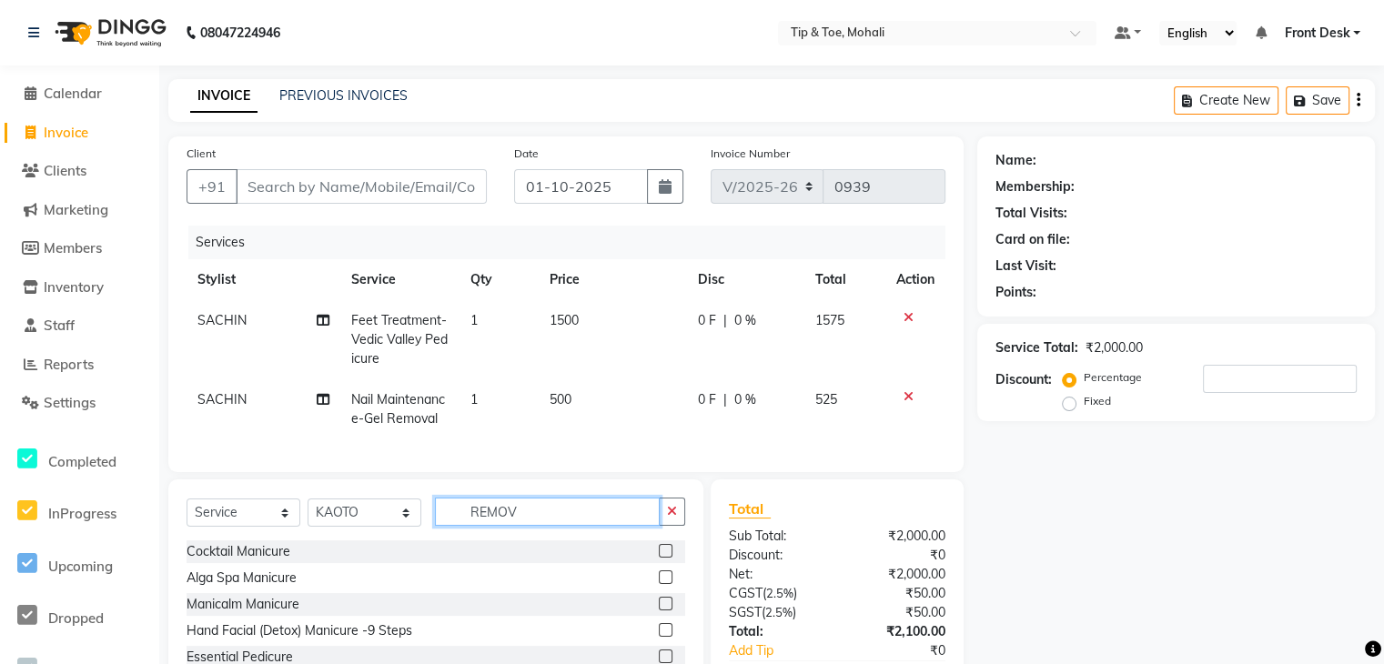
click at [553, 525] on input "REMOV" at bounding box center [547, 512] width 225 height 28
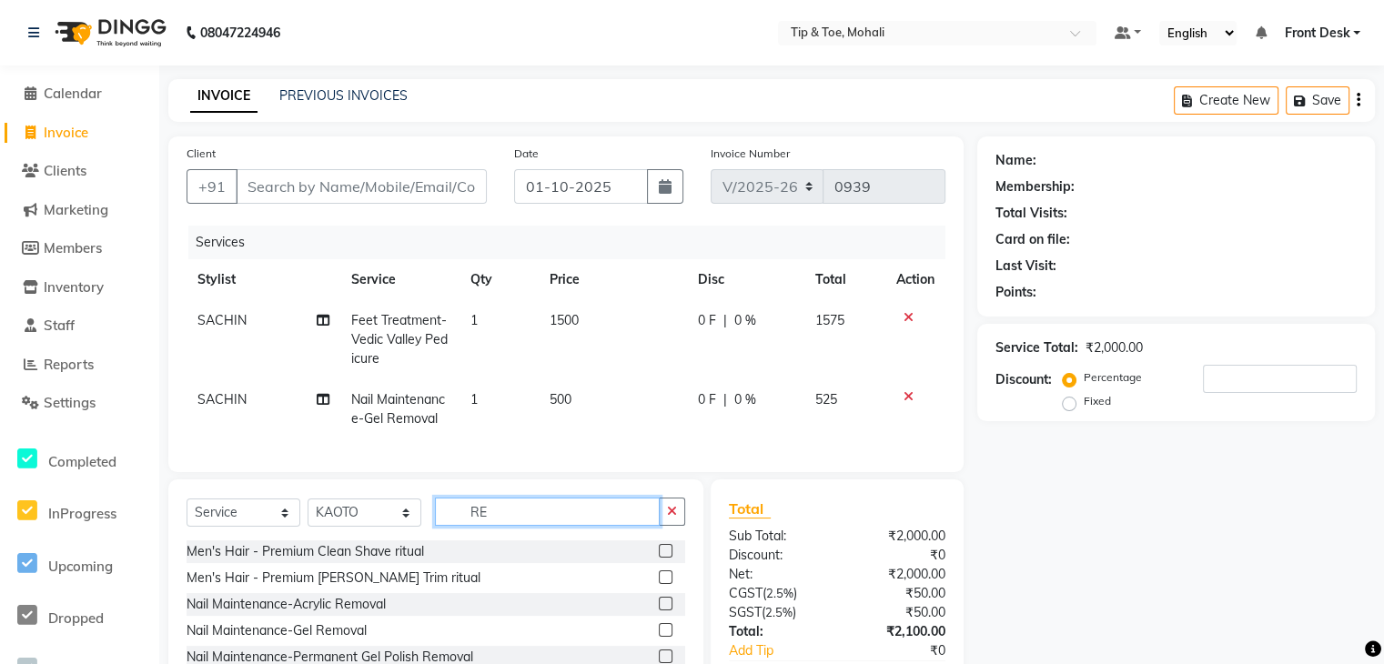
type input "R"
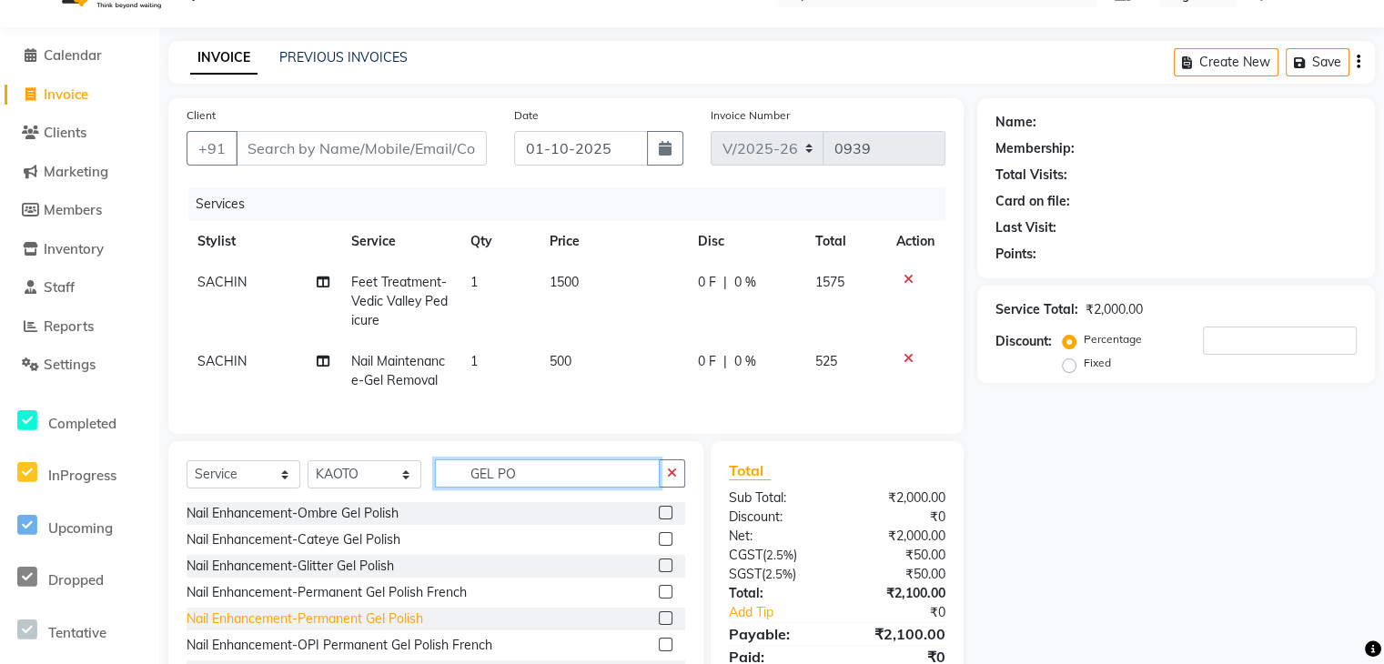
type input "GEL PO"
click at [336, 627] on div "Nail Enhancement-Permanent Gel Polish" at bounding box center [305, 619] width 237 height 19
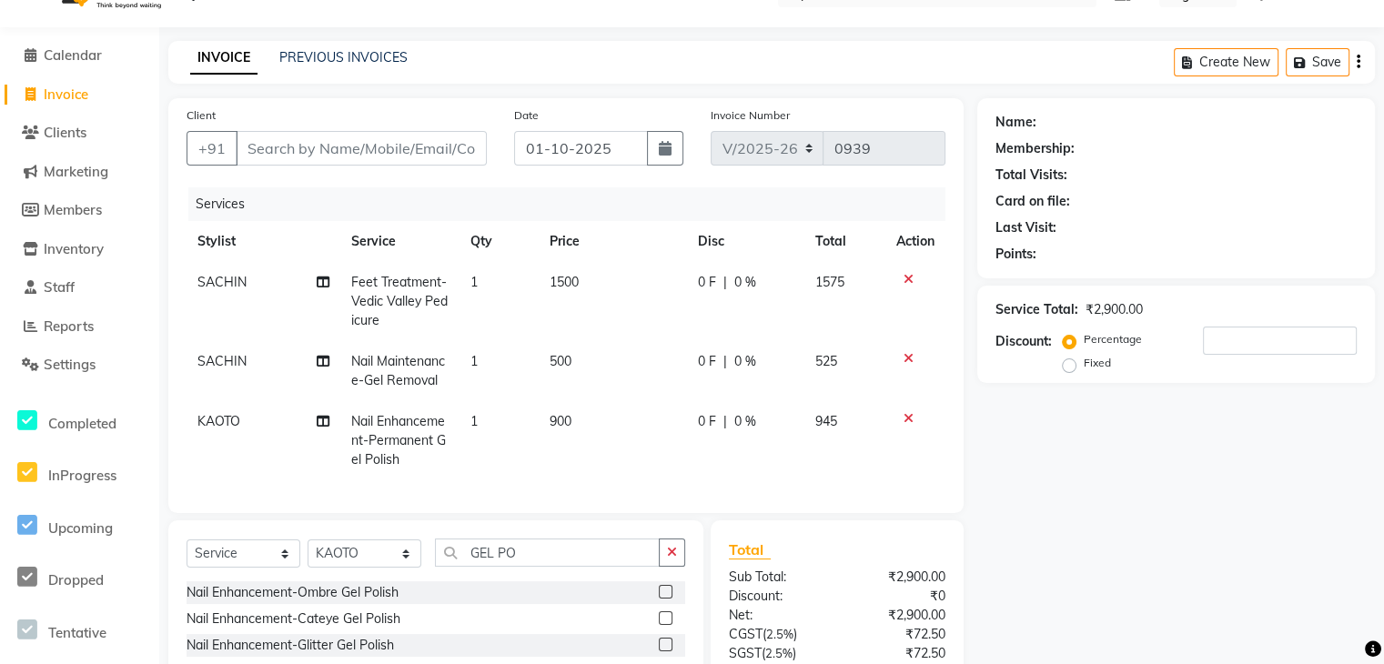
checkbox input "false"
click at [479, 423] on td "1" at bounding box center [499, 440] width 79 height 79
select select "40702"
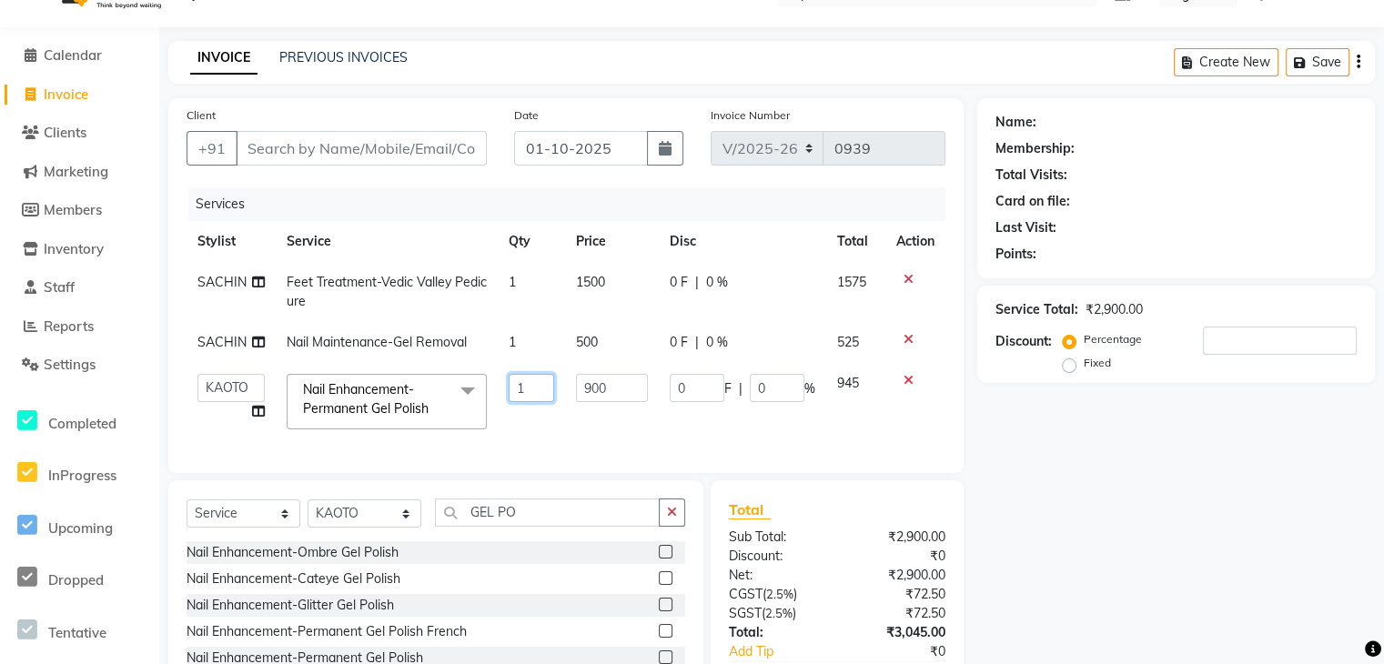
click at [534, 395] on input "1" at bounding box center [531, 388] width 45 height 28
type input "2"
click at [1052, 529] on div "Name: Membership: Total Visits: Card on file: Last Visit: Points: Service Total…" at bounding box center [1182, 423] width 411 height 651
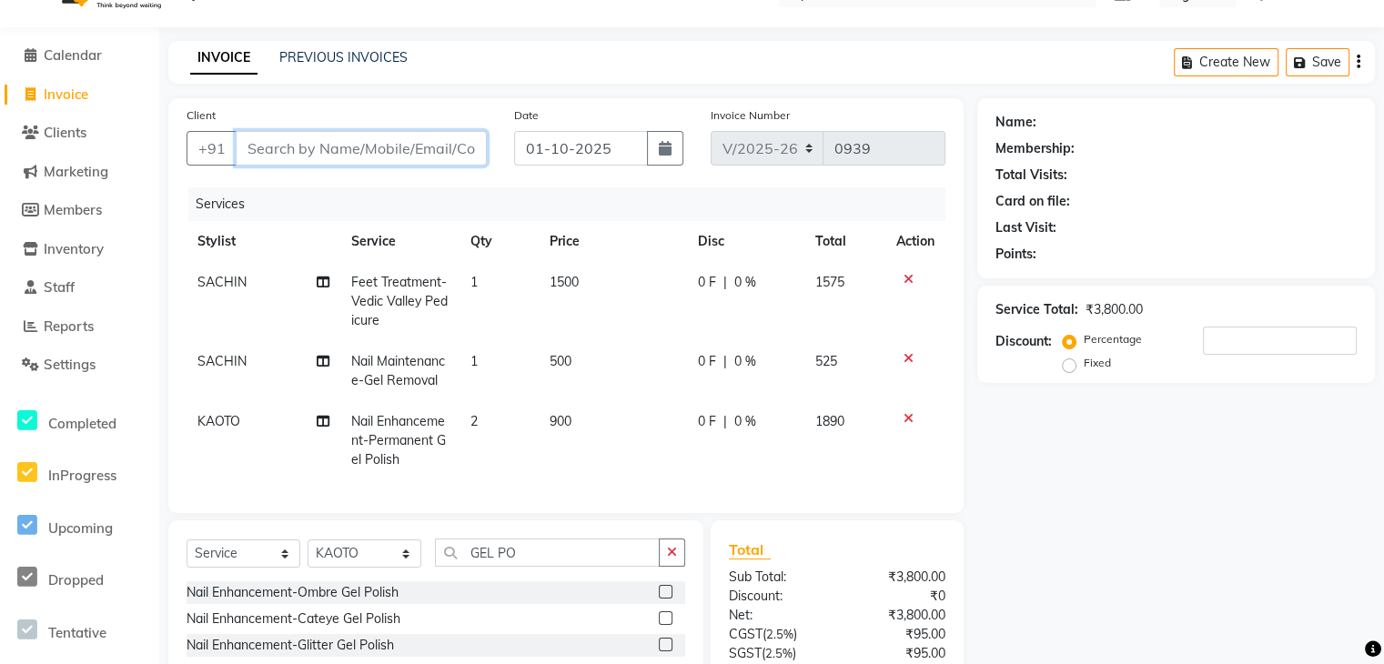
click at [353, 147] on input "Client" at bounding box center [361, 148] width 251 height 35
type input "9"
type input "0"
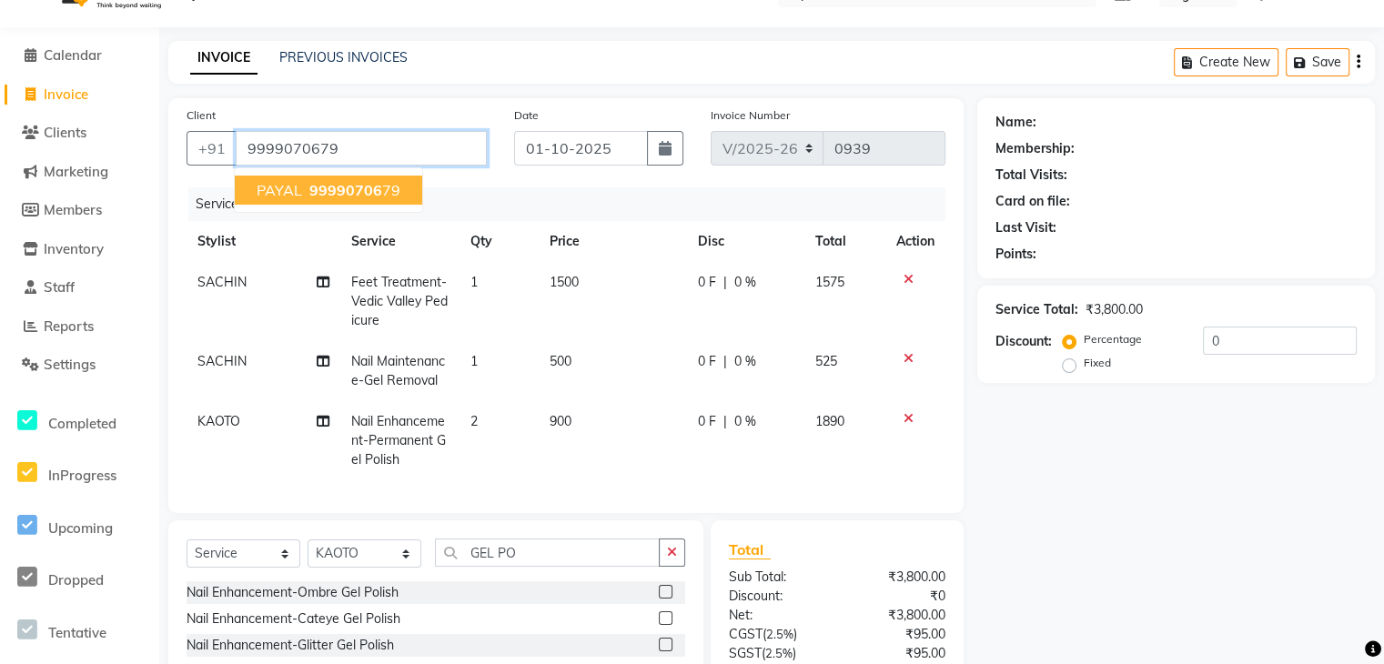
type input "9999070679"
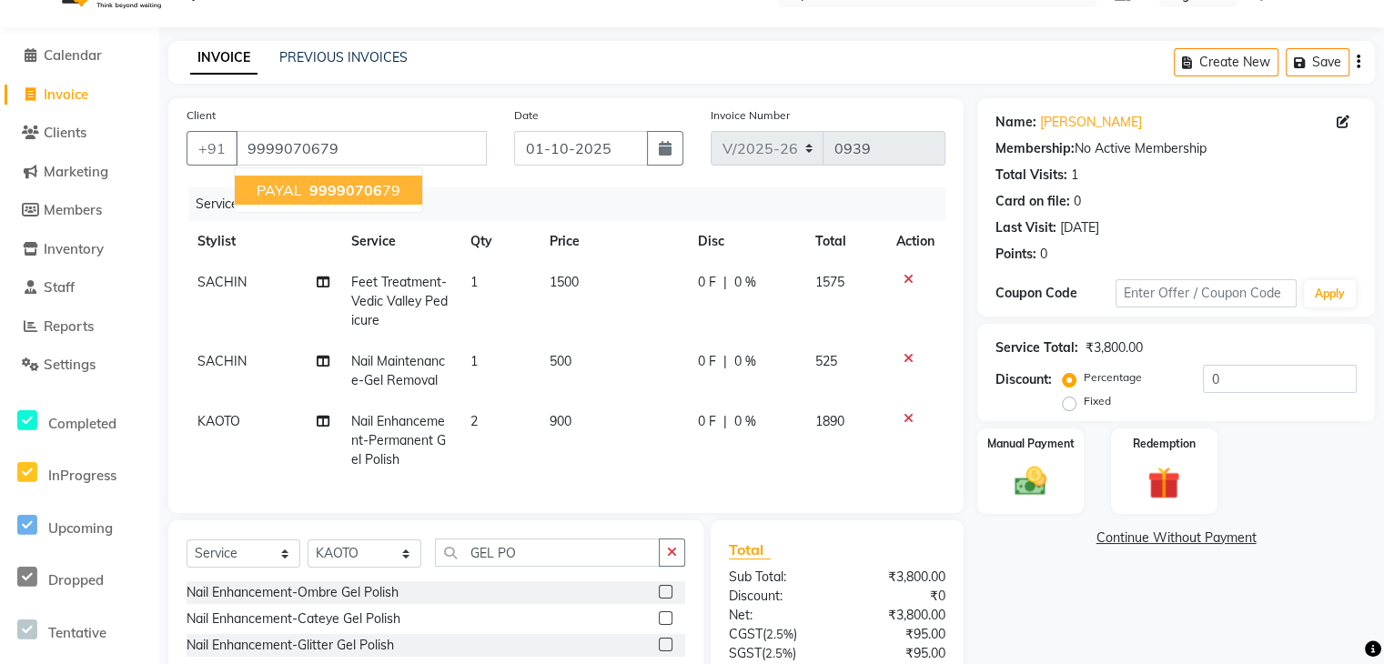
click at [309, 193] on span "99990706" at bounding box center [345, 190] width 73 height 18
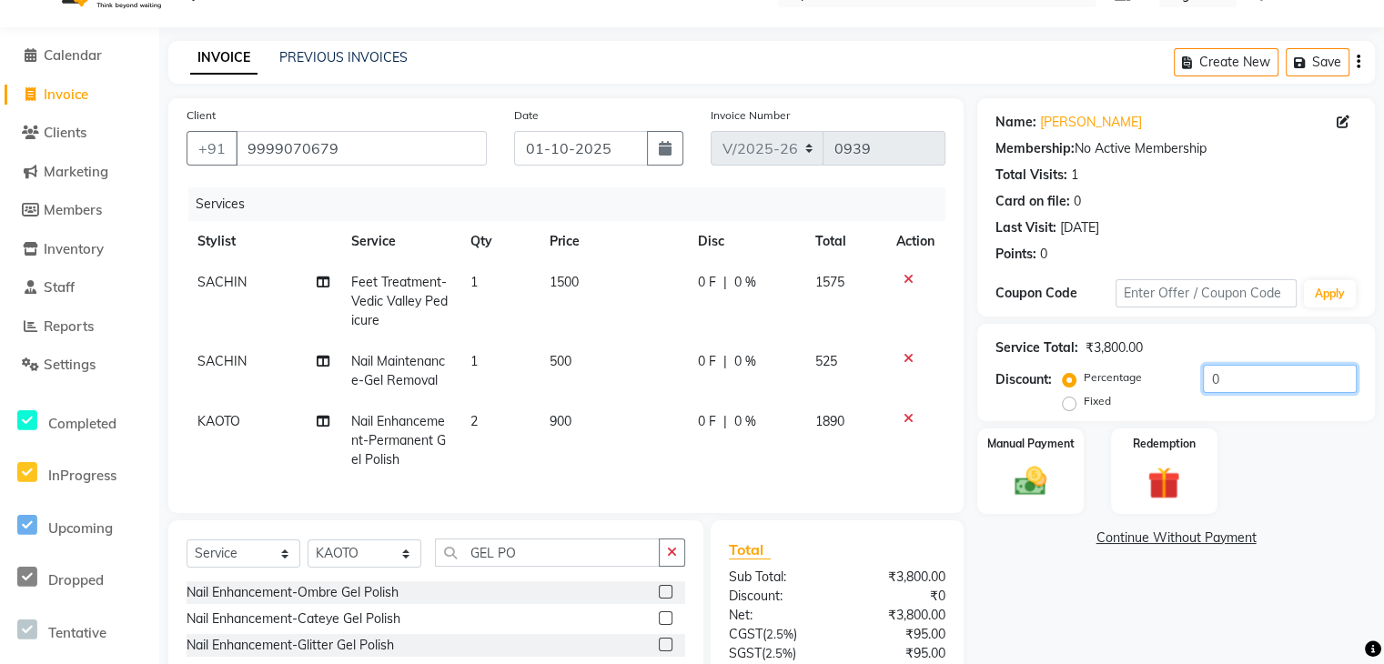
click at [1278, 380] on input "0" at bounding box center [1280, 379] width 154 height 28
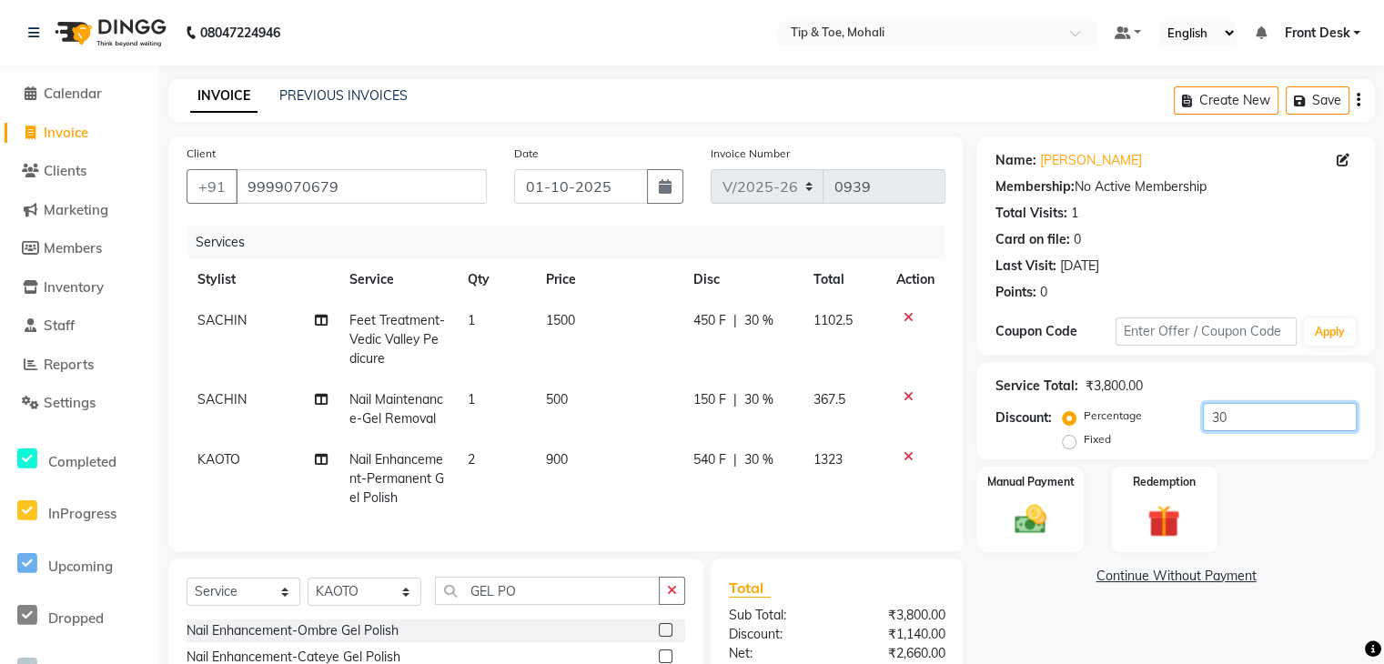
scroll to position [205, 0]
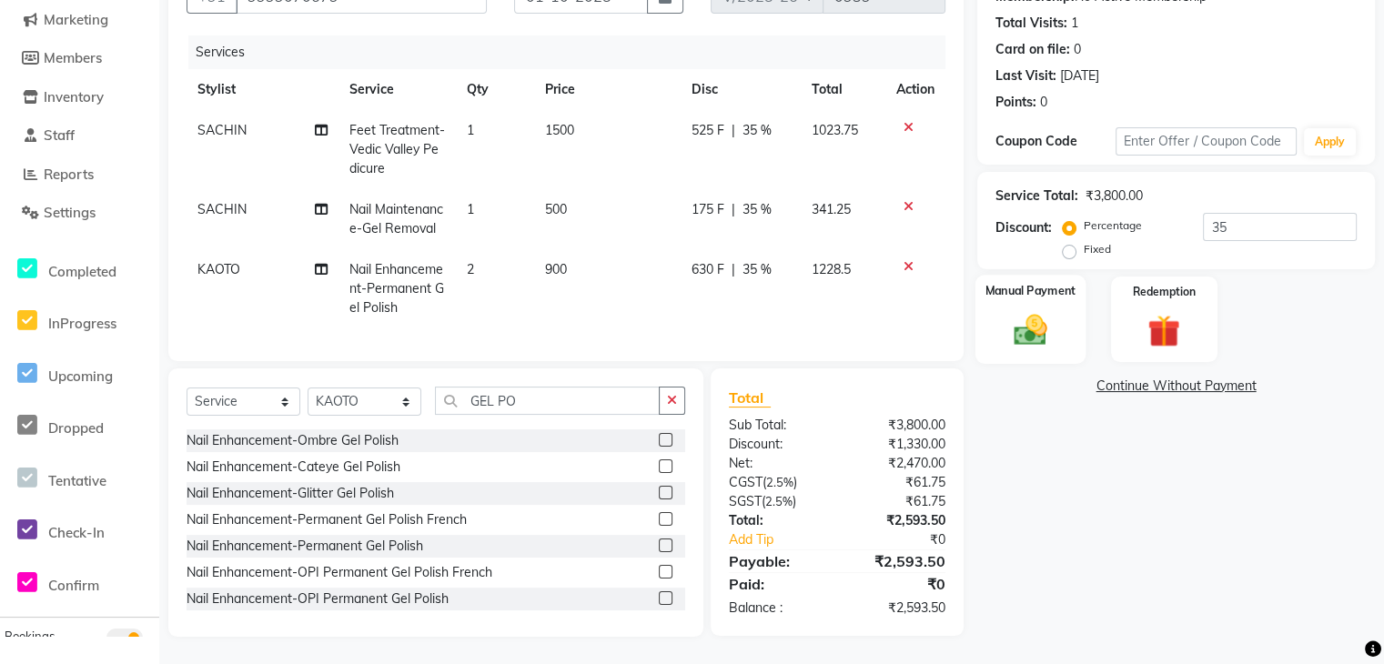
click at [1024, 310] on img at bounding box center [1030, 329] width 55 height 38
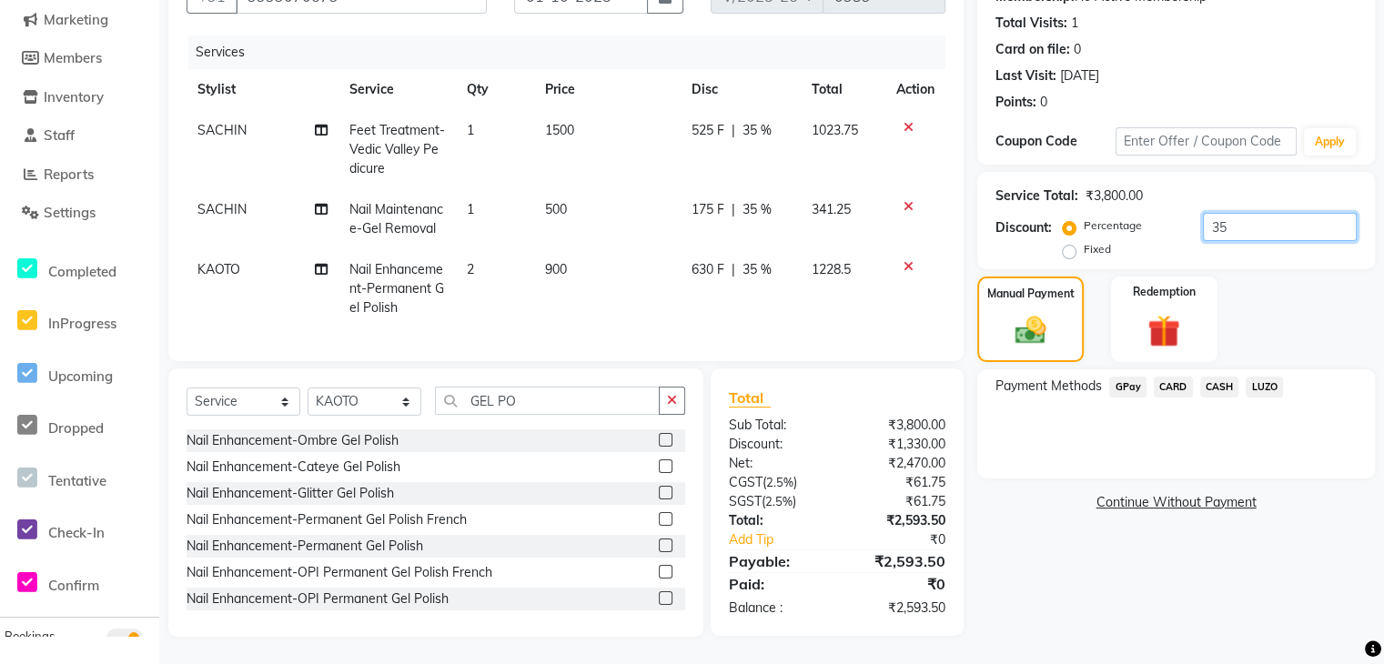
click at [1227, 213] on input "35" at bounding box center [1280, 227] width 154 height 28
type input "3"
type input "37.343"
click at [1125, 377] on span "GPay" at bounding box center [1127, 387] width 37 height 21
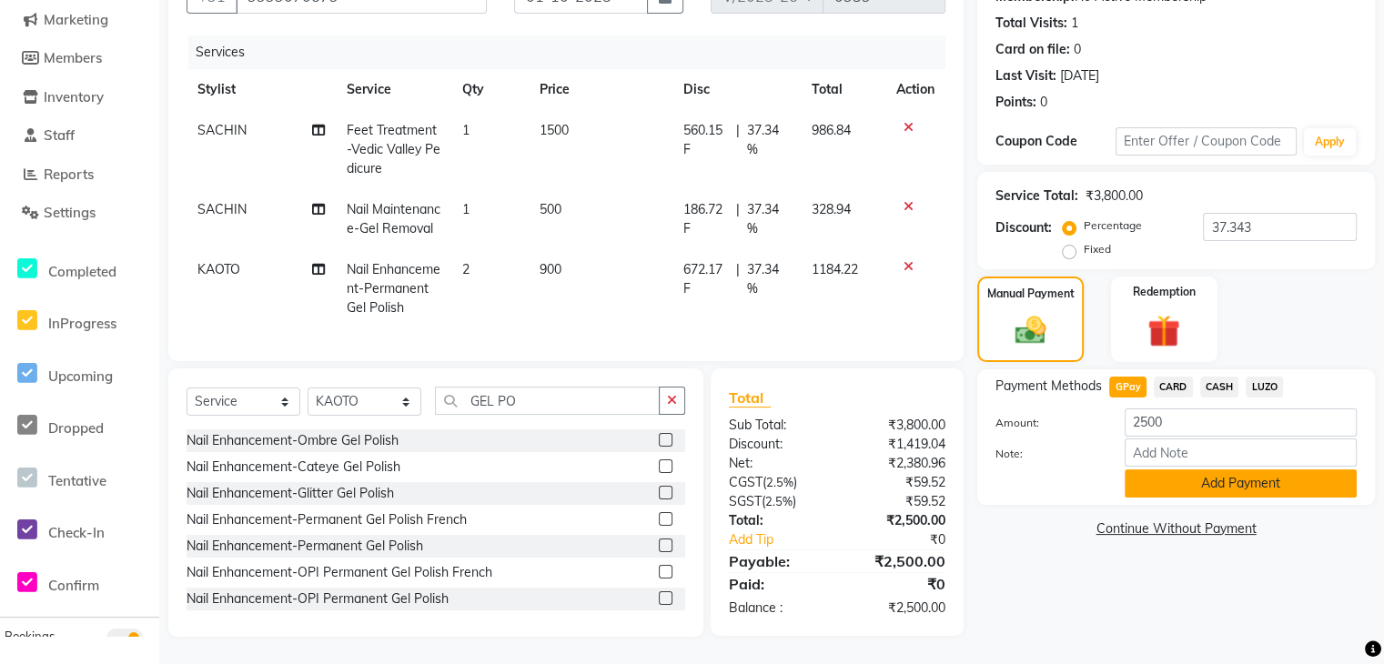
click at [1208, 470] on button "Add Payment" at bounding box center [1241, 484] width 232 height 28
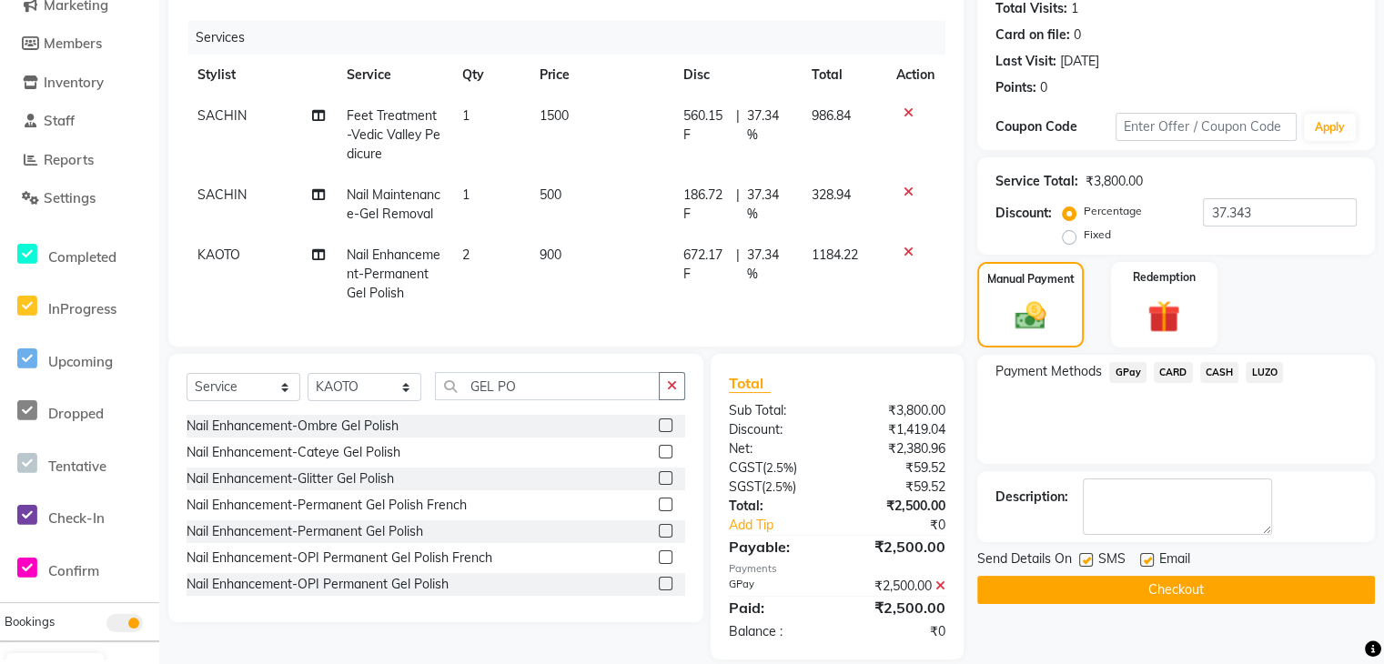
scroll to position [0, 0]
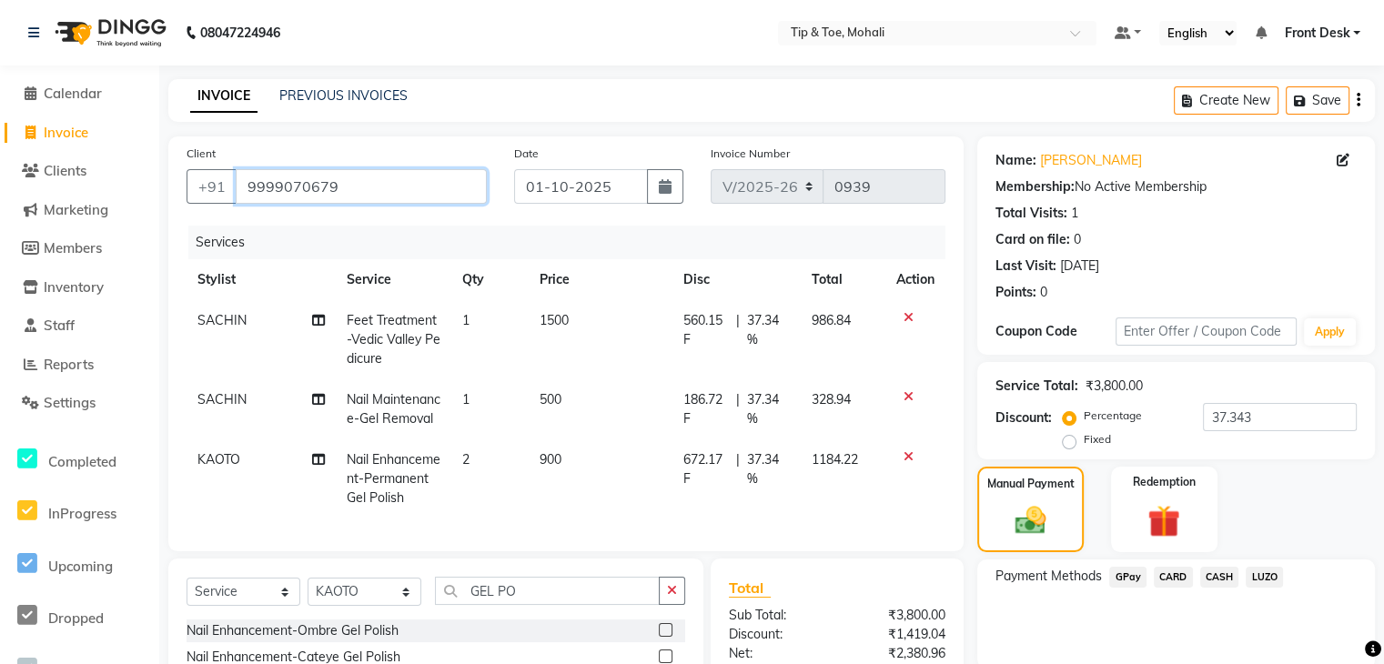
drag, startPoint x: 375, startPoint y: 187, endPoint x: 240, endPoint y: 180, distance: 134.8
click at [240, 180] on input "9999070679" at bounding box center [361, 186] width 251 height 35
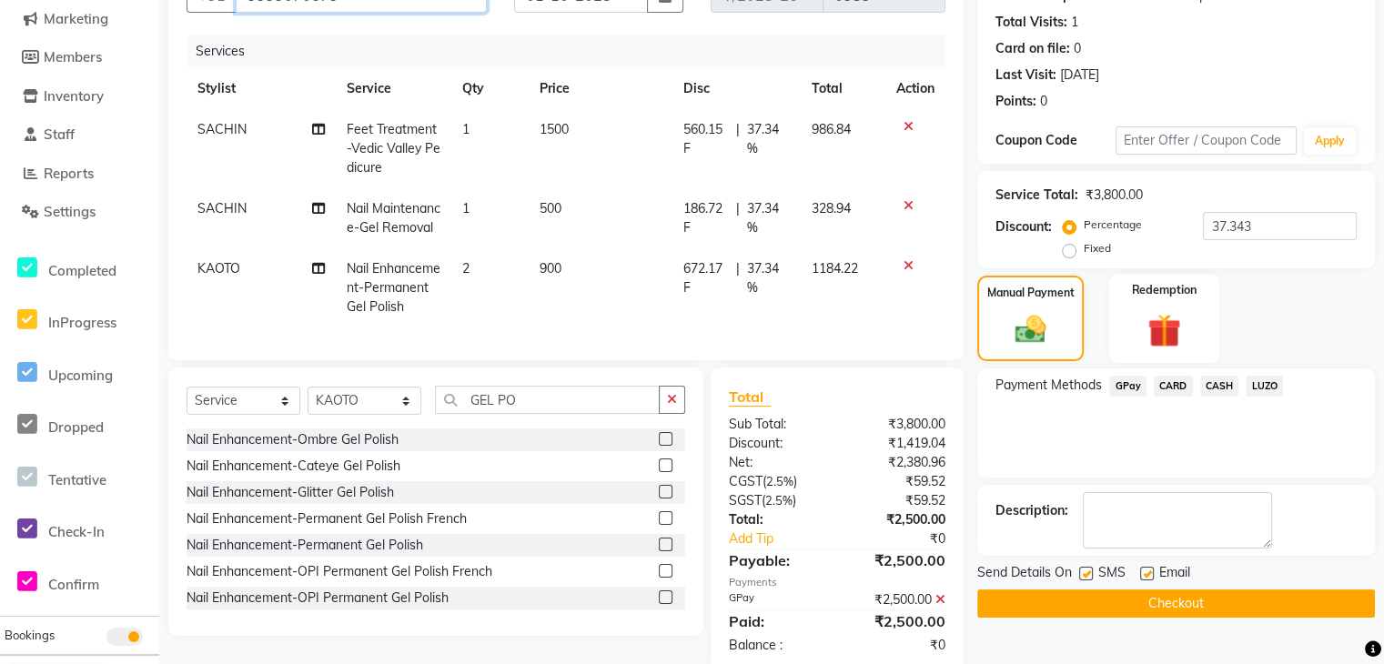
scroll to position [242, 0]
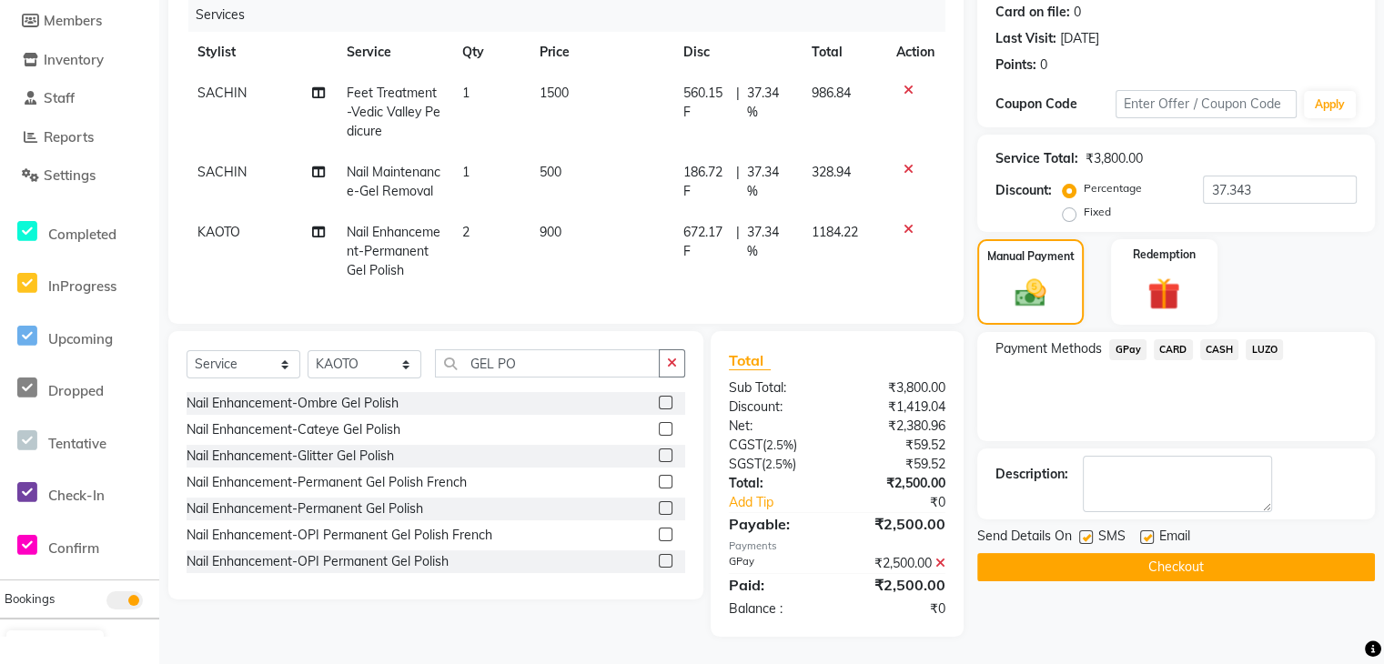
click at [1140, 553] on button "Checkout" at bounding box center [1176, 567] width 398 height 28
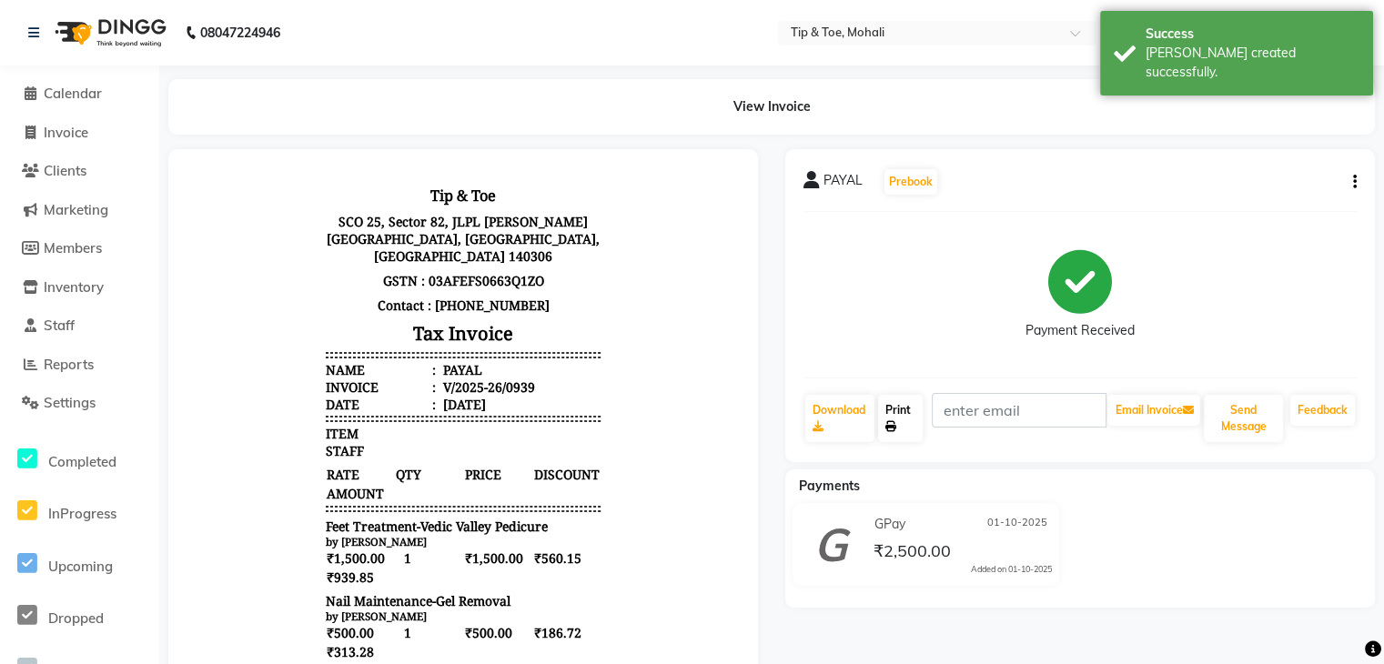
click at [913, 412] on link "Print" at bounding box center [900, 418] width 45 height 47
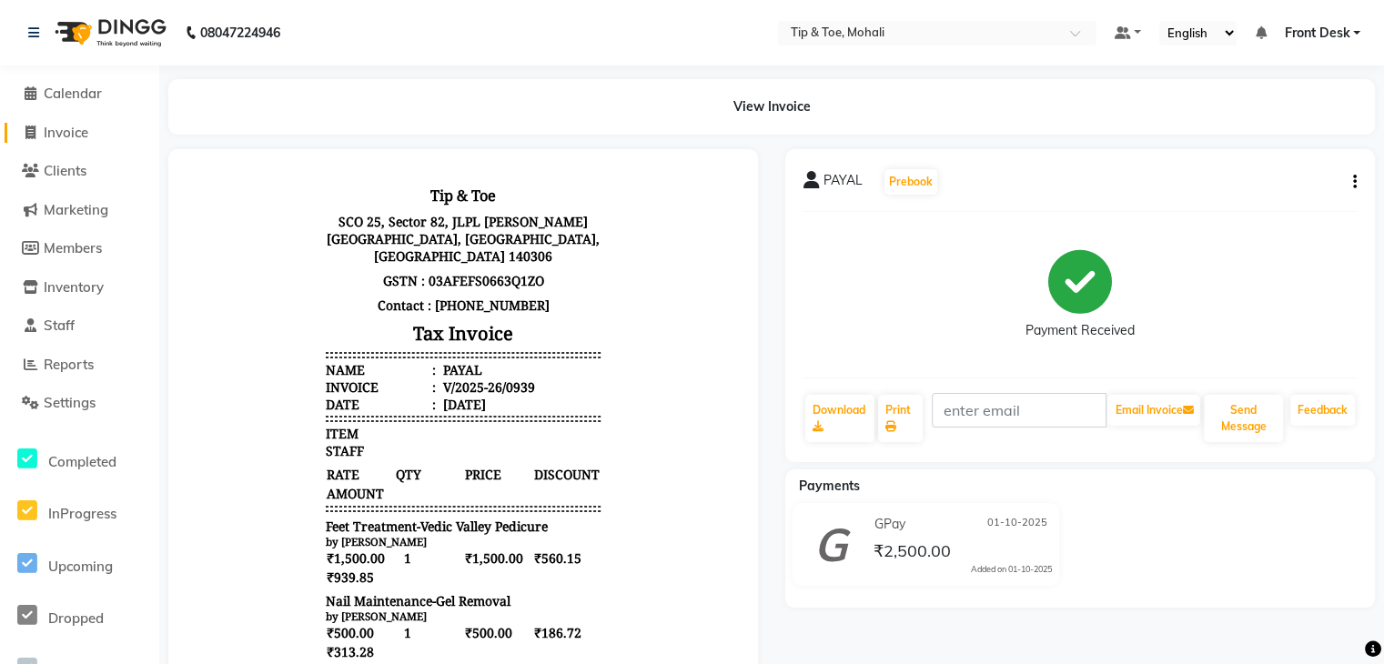
click at [73, 130] on span "Invoice" at bounding box center [66, 132] width 45 height 17
select select "service"
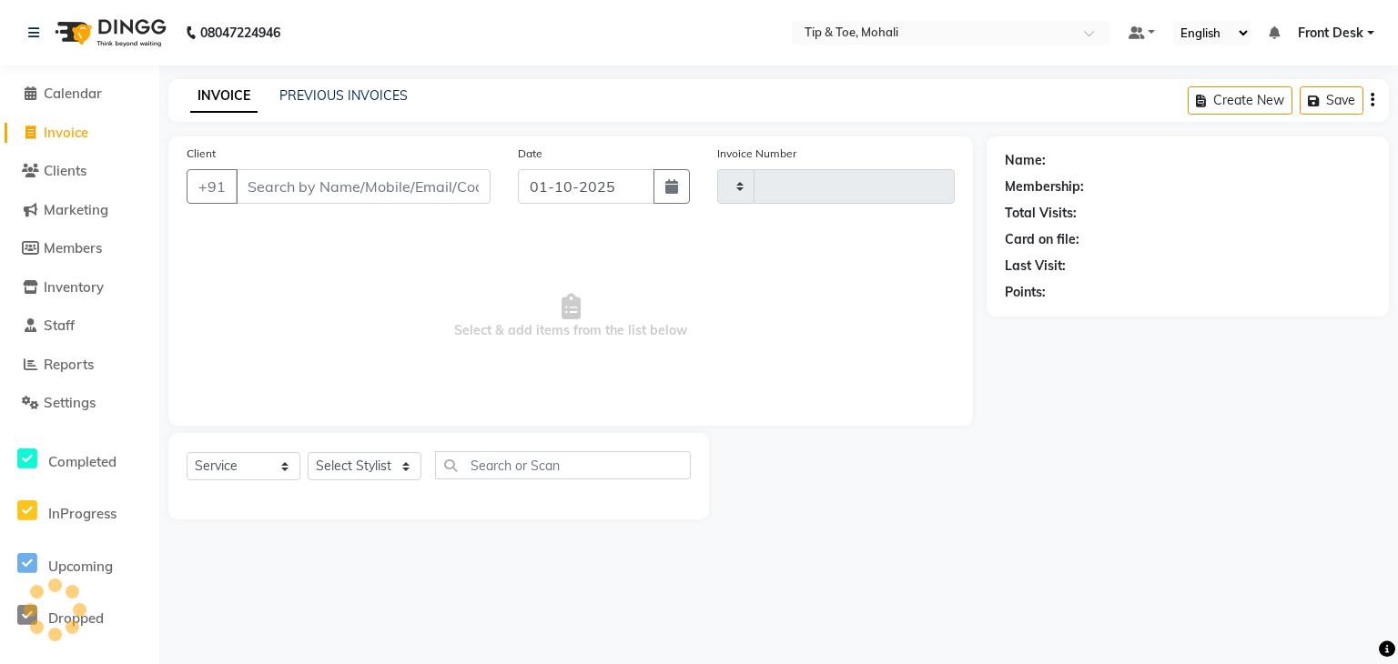
type input "0940"
select select "5835"
click at [359, 96] on link "PREVIOUS INVOICES" at bounding box center [343, 95] width 128 height 16
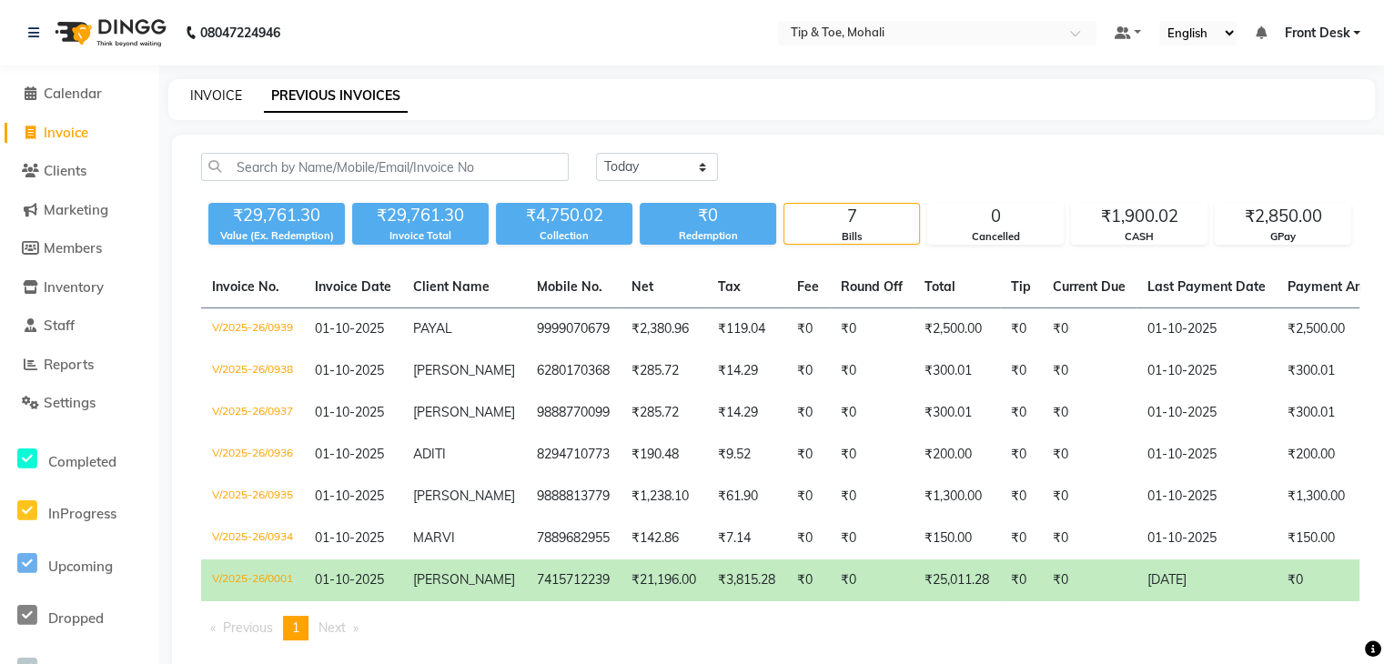
click at [219, 99] on link "INVOICE" at bounding box center [216, 95] width 52 height 16
select select "service"
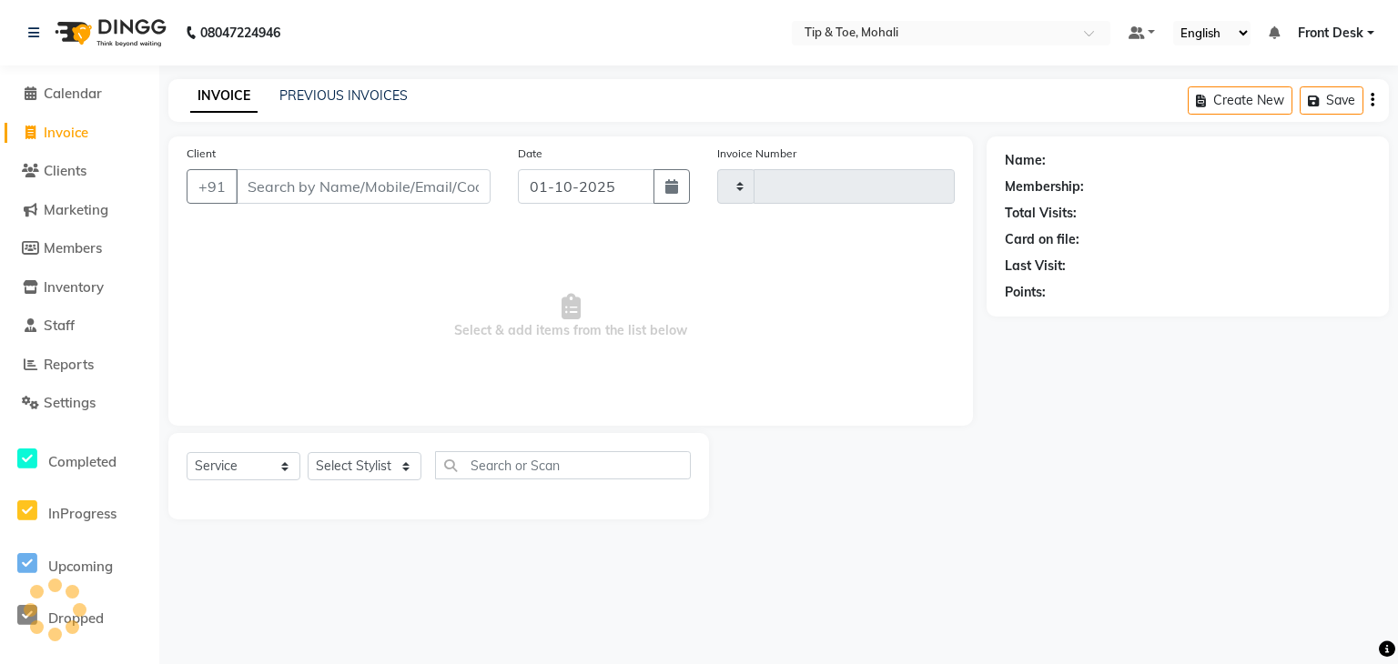
type input "0940"
select select "5835"
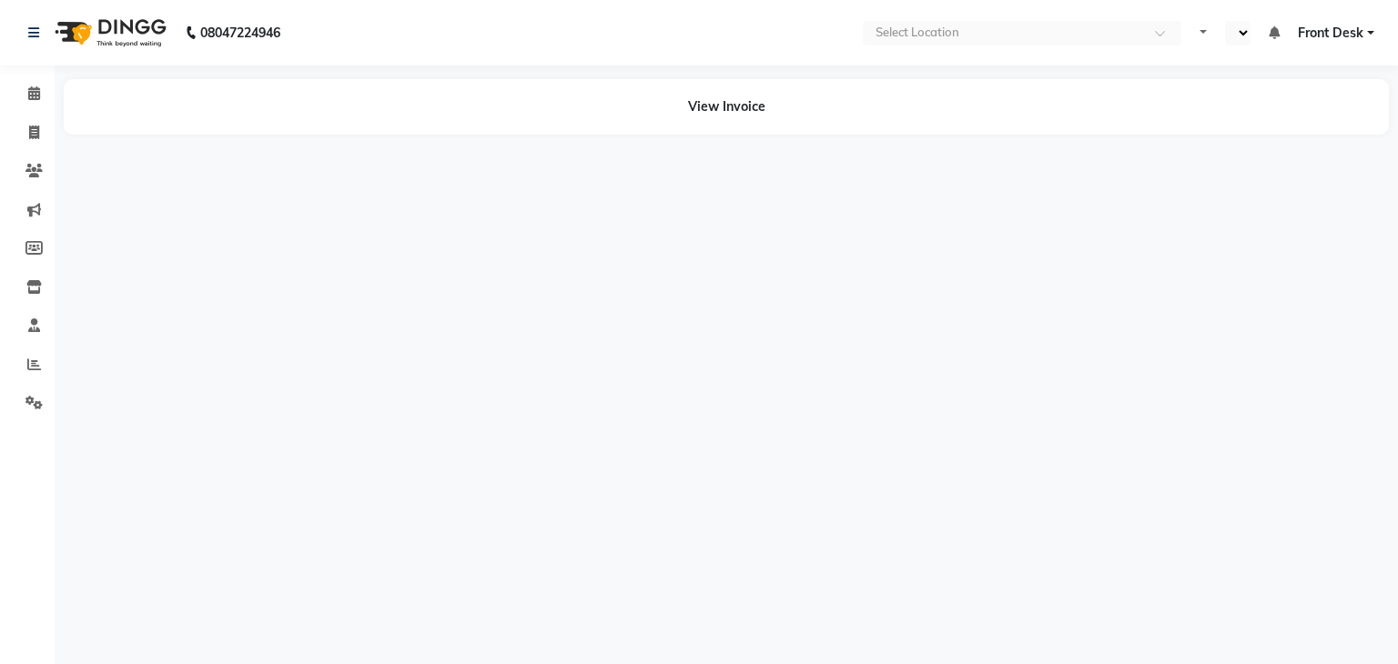
select select "en"
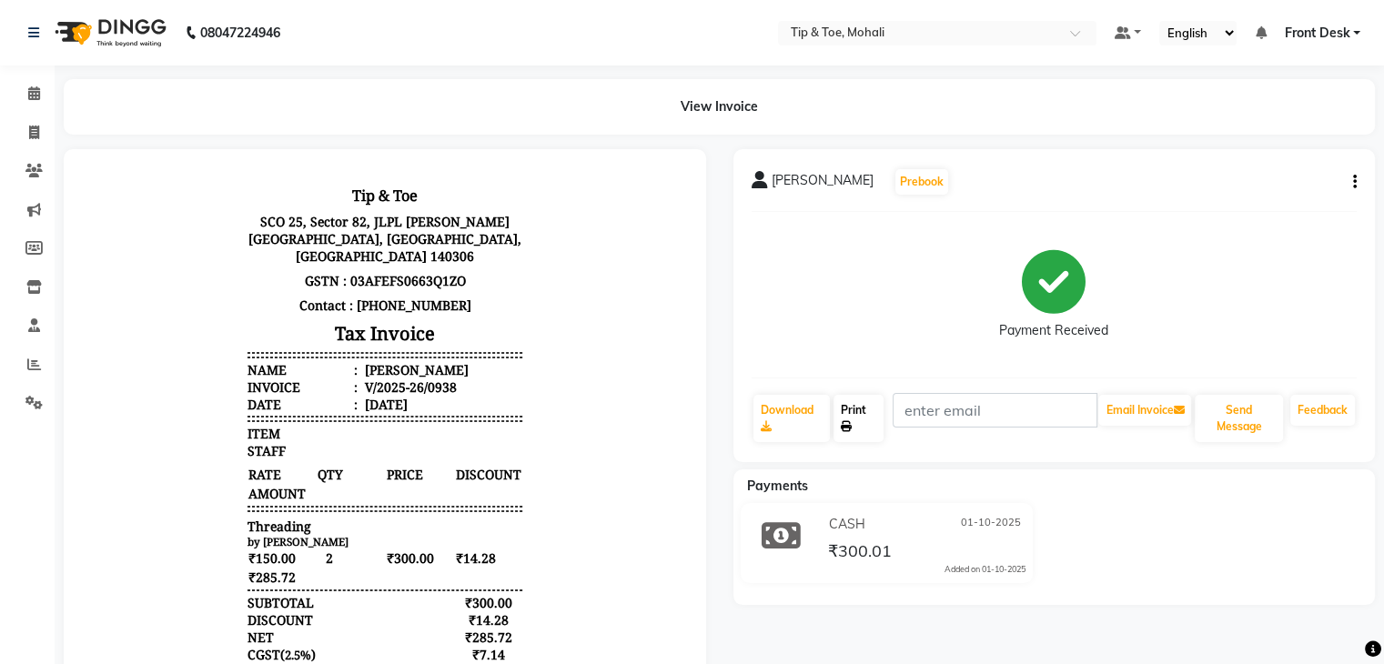
click at [855, 409] on link "Print" at bounding box center [859, 418] width 50 height 47
click at [34, 33] on icon at bounding box center [33, 32] width 11 height 13
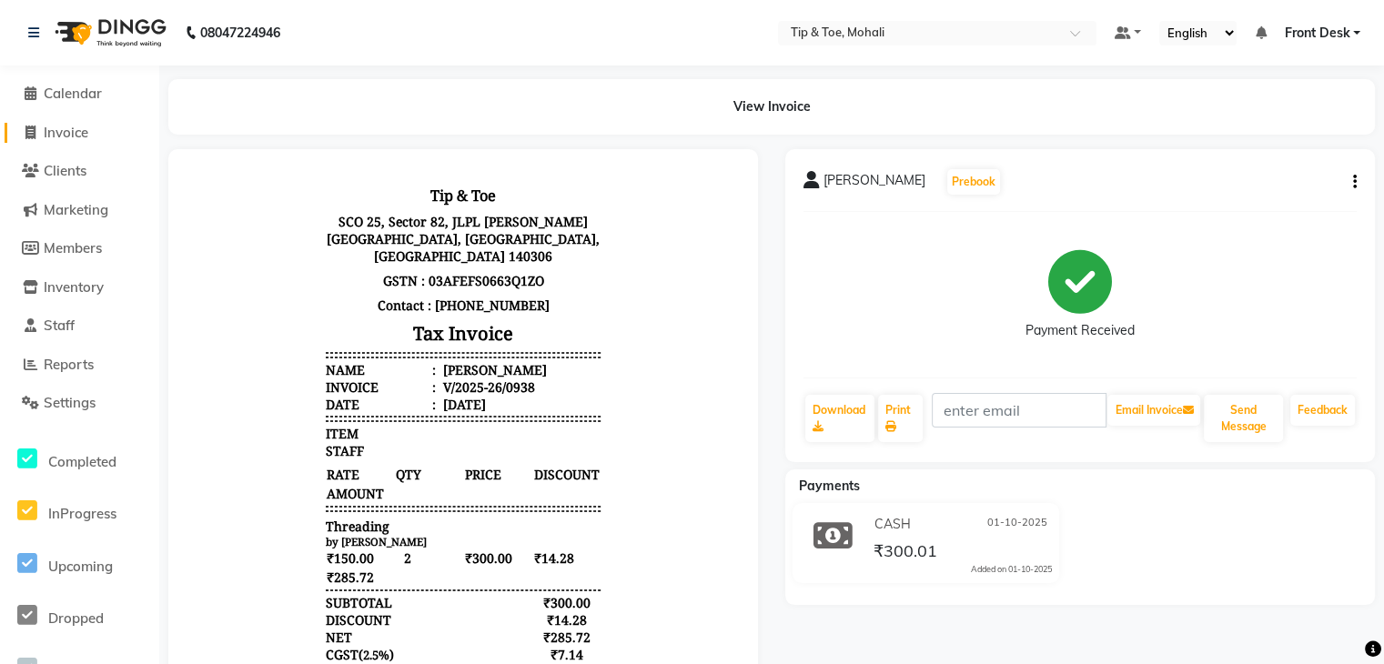
click at [77, 134] on span "Invoice" at bounding box center [66, 132] width 45 height 17
select select "service"
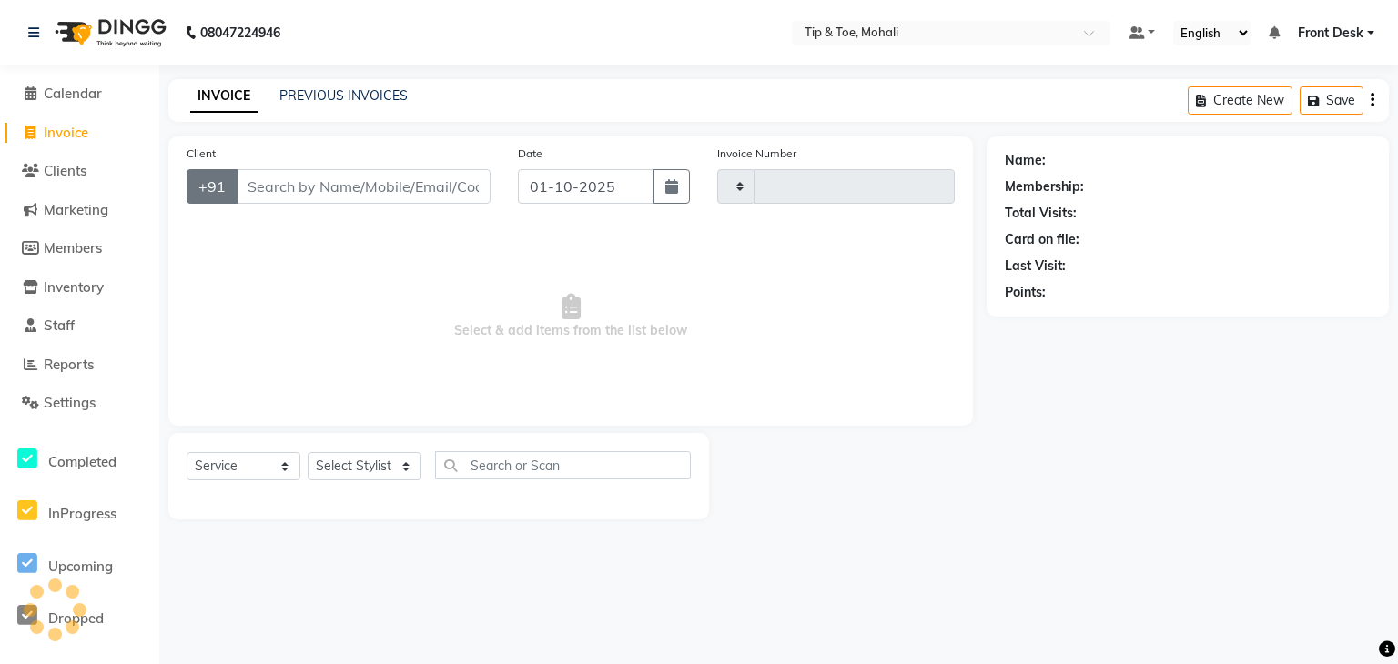
type input "0939"
select select "5835"
click at [339, 99] on link "PREVIOUS INVOICES" at bounding box center [343, 95] width 128 height 16
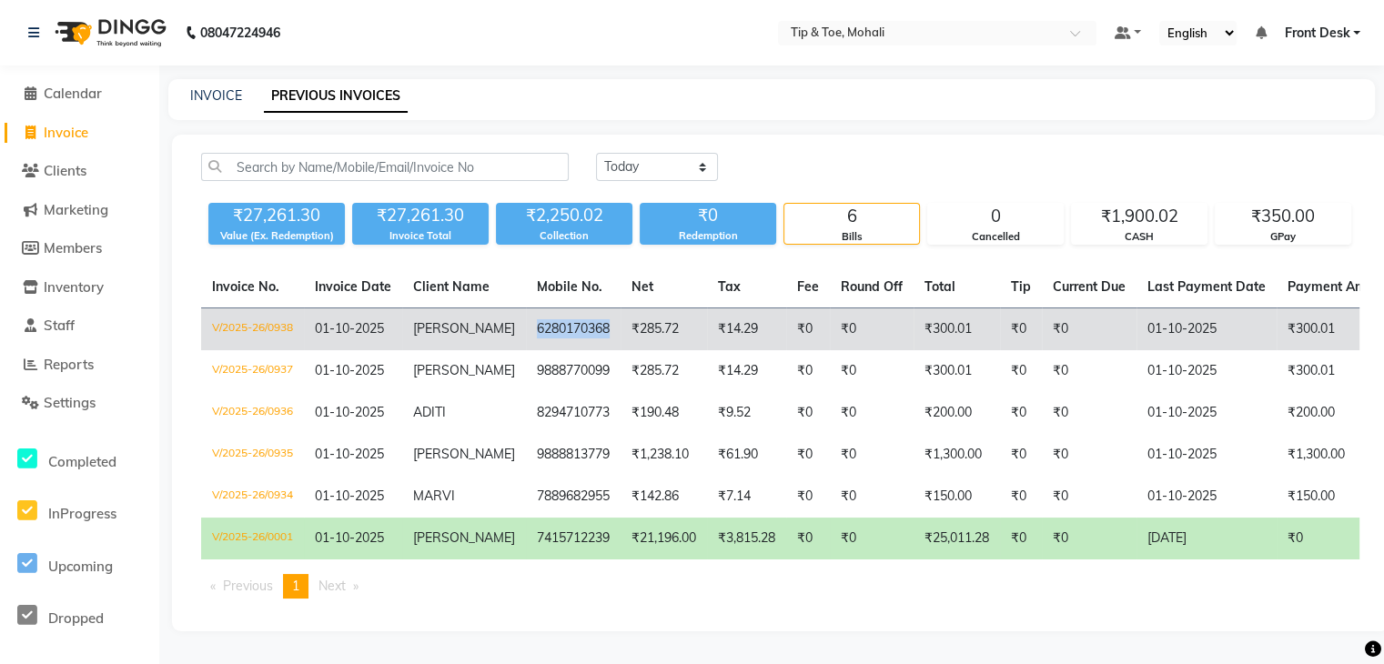
drag, startPoint x: 504, startPoint y: 331, endPoint x: 597, endPoint y: 347, distance: 94.1
click at [597, 347] on td "6280170368" at bounding box center [573, 329] width 95 height 43
copy td "6280170368"
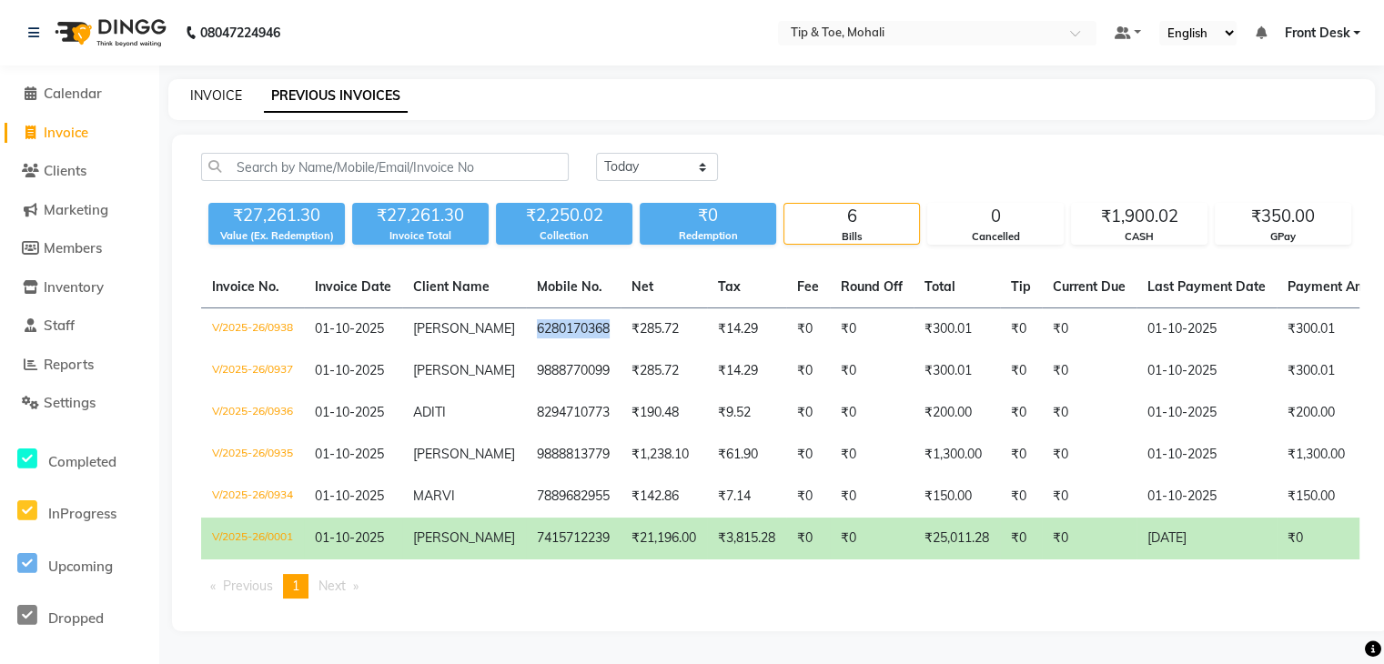
click at [217, 98] on link "INVOICE" at bounding box center [216, 95] width 52 height 16
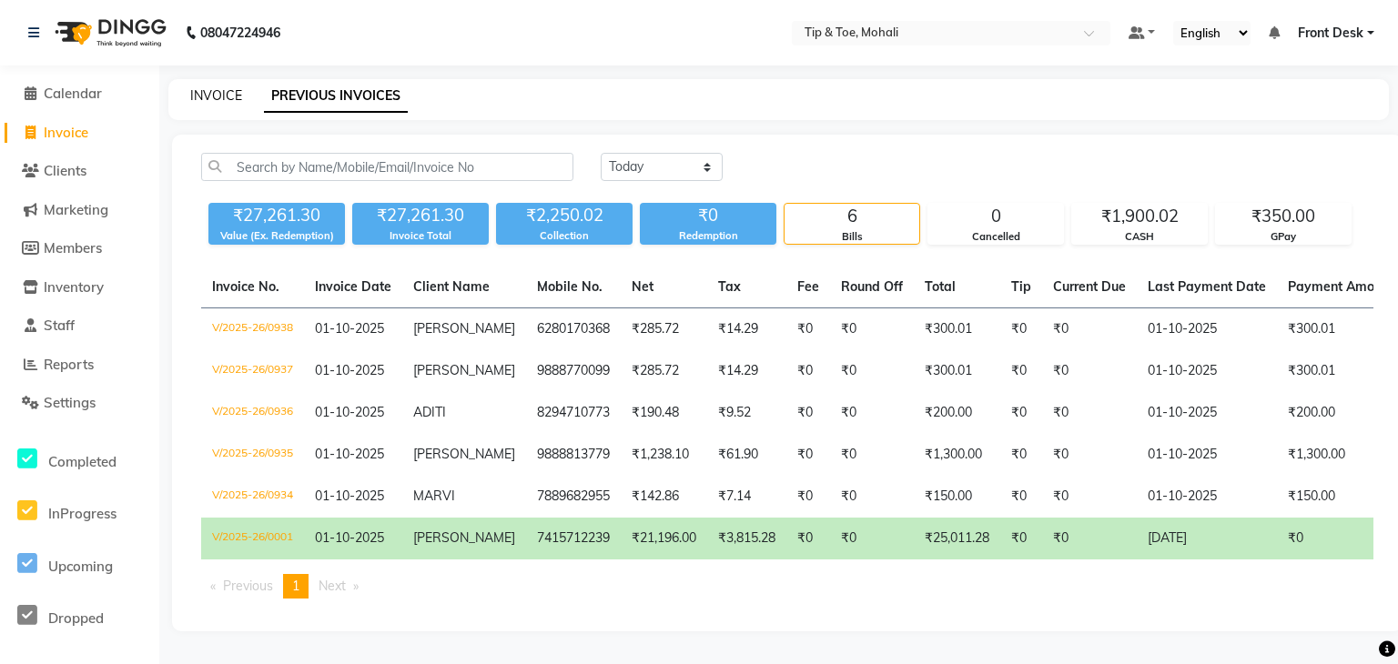
select select "service"
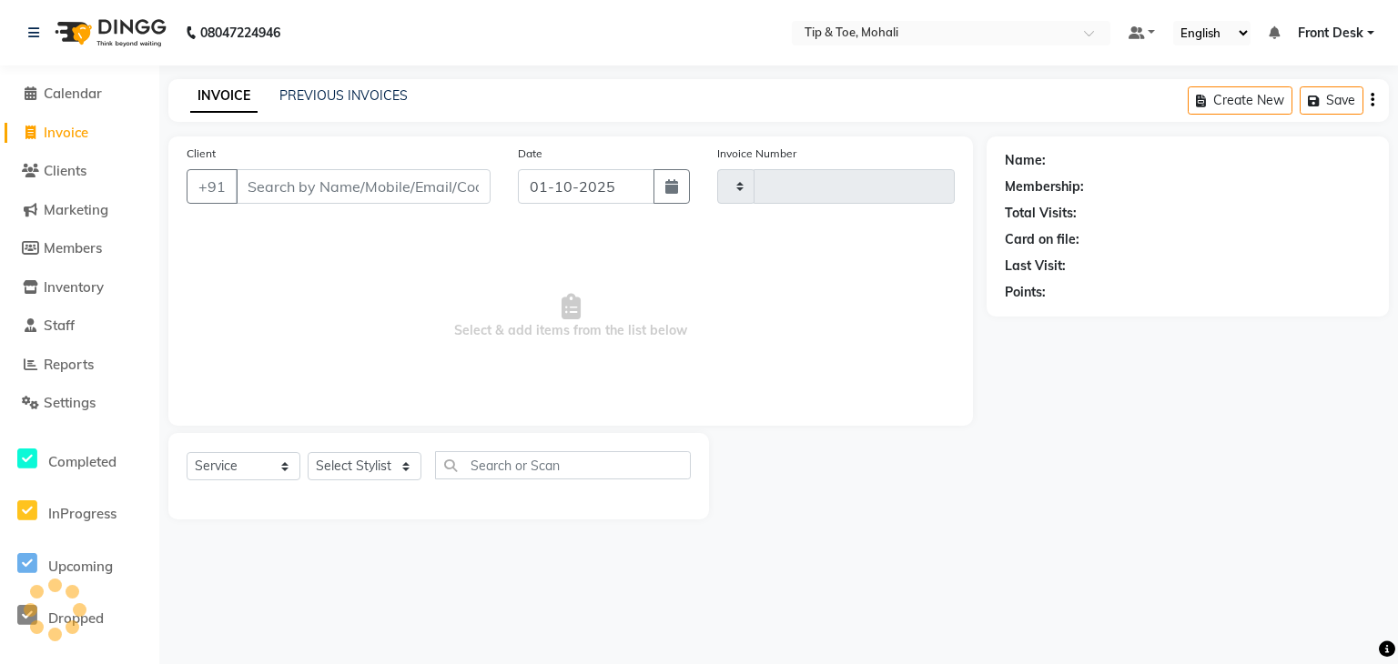
type input "0939"
select select "5835"
click at [357, 474] on select "Select Stylist Front Desk KAOTO [PERSON_NAME] [PERSON_NAME] [DATE][PERSON_NAME]…" at bounding box center [365, 466] width 114 height 28
select select "83684"
click at [308, 453] on select "Select Stylist Front Desk KAOTO [PERSON_NAME] [PERSON_NAME] [DATE][PERSON_NAME]…" at bounding box center [365, 466] width 114 height 28
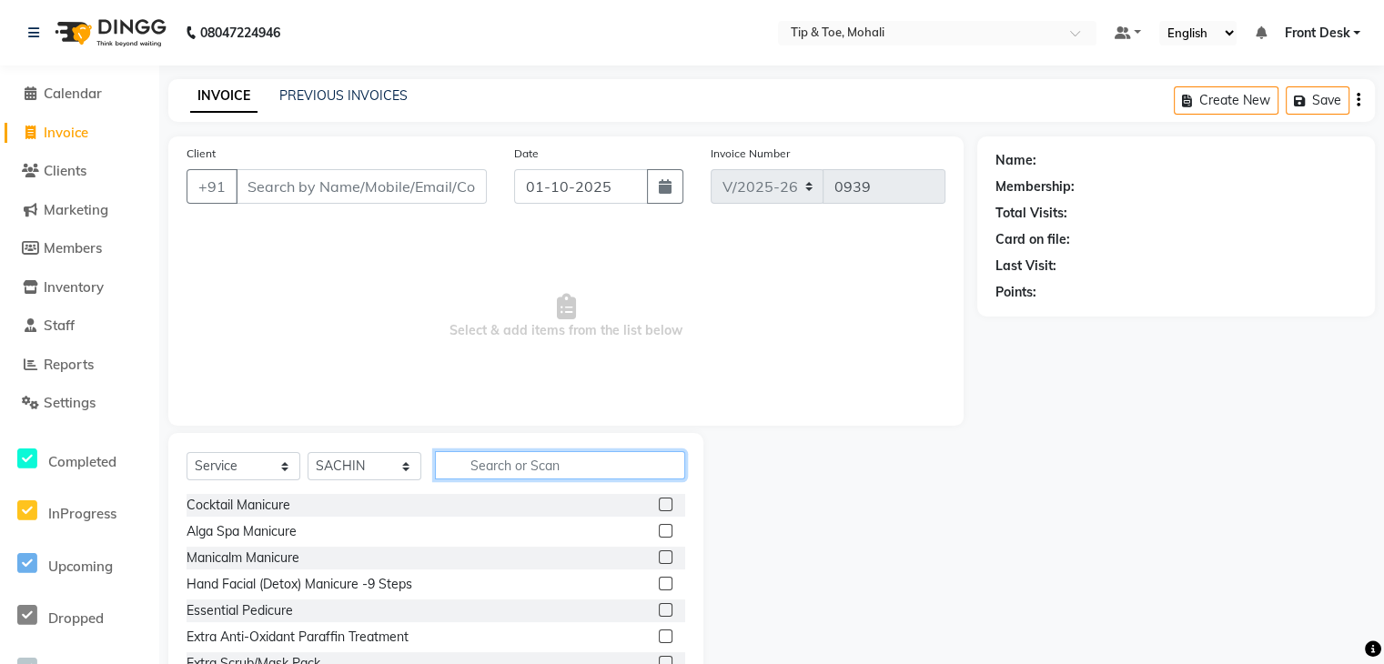
click at [466, 468] on input "text" at bounding box center [560, 465] width 250 height 28
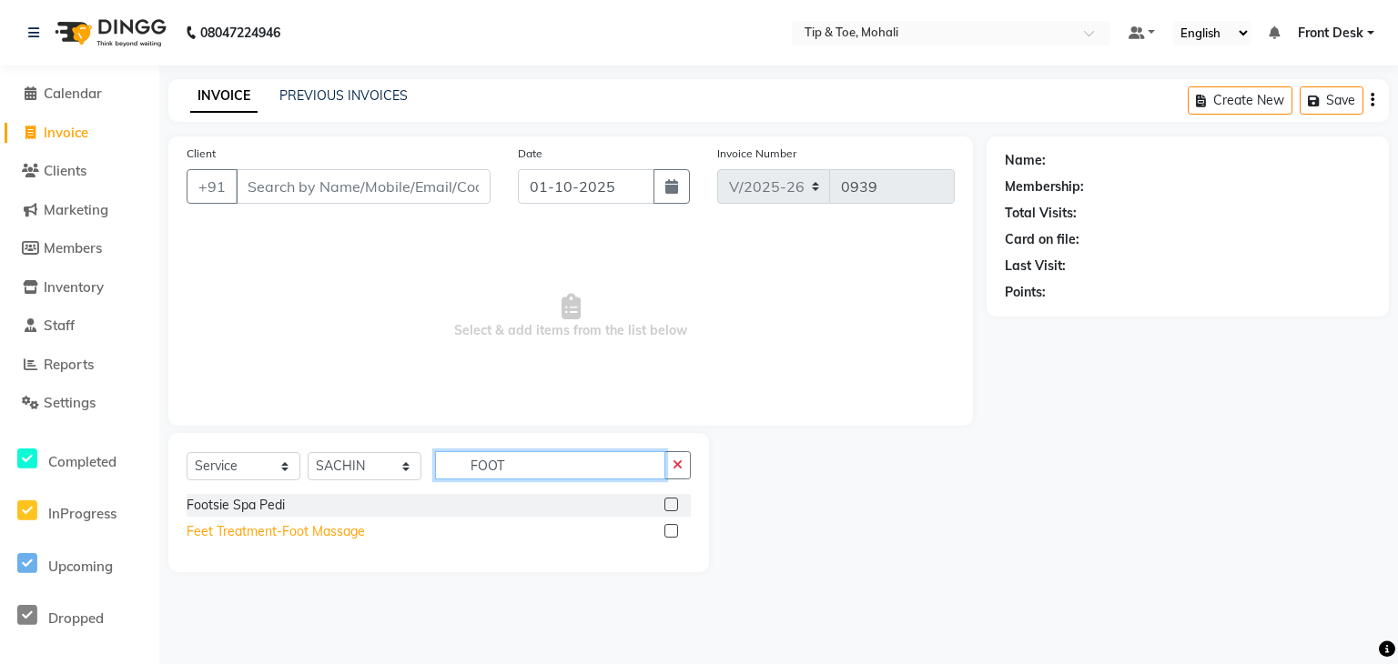
type input "FOOT"
click at [268, 530] on div "Feet Treatment-Foot Massage" at bounding box center [276, 531] width 178 height 19
checkbox input "false"
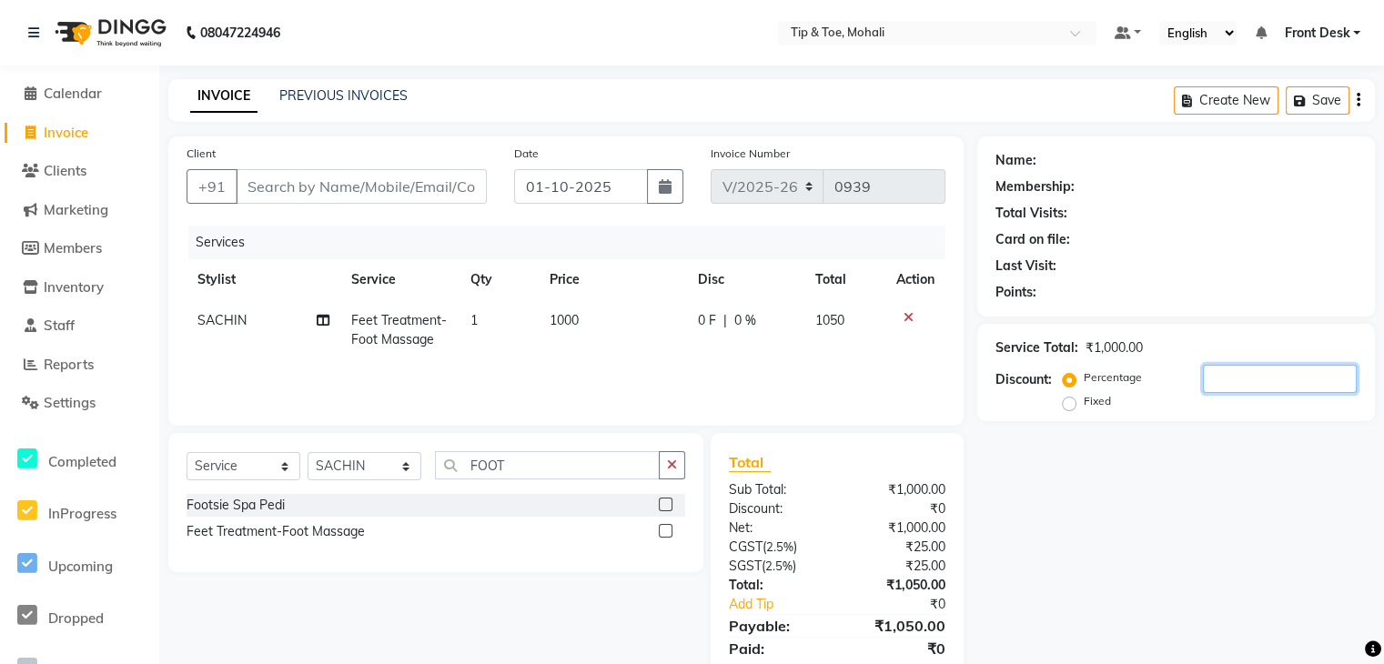
click at [1263, 381] on input "number" at bounding box center [1280, 379] width 154 height 28
type input "3"
click at [388, 247] on div "Services" at bounding box center [573, 243] width 771 height 34
